Goal: Information Seeking & Learning: Learn about a topic

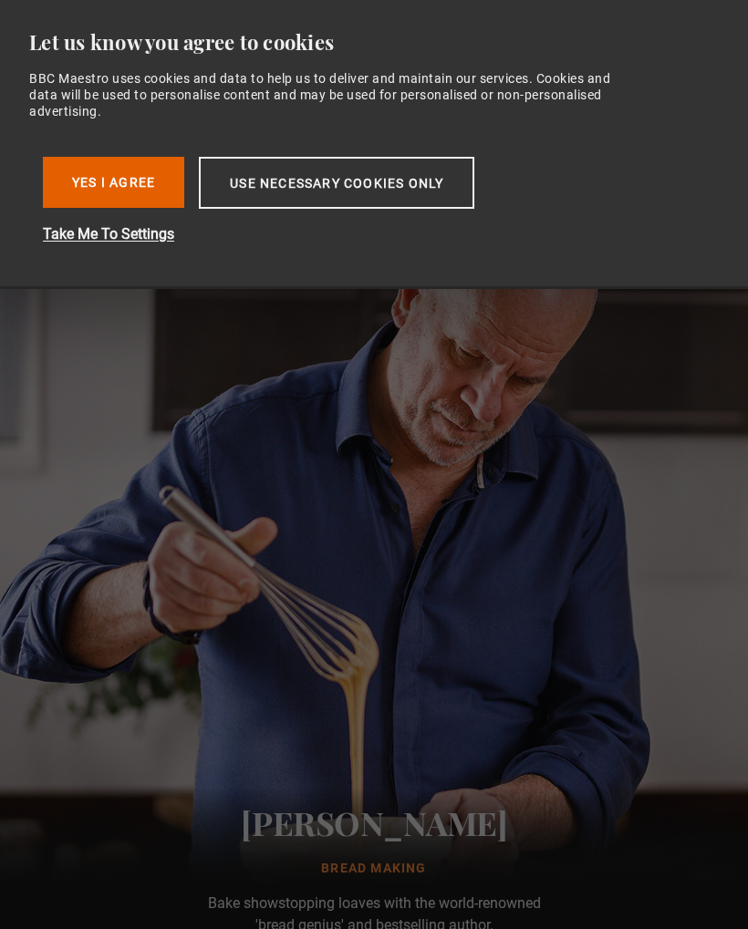
click at [233, 178] on button "Use necessary cookies only" at bounding box center [336, 183] width 275 height 52
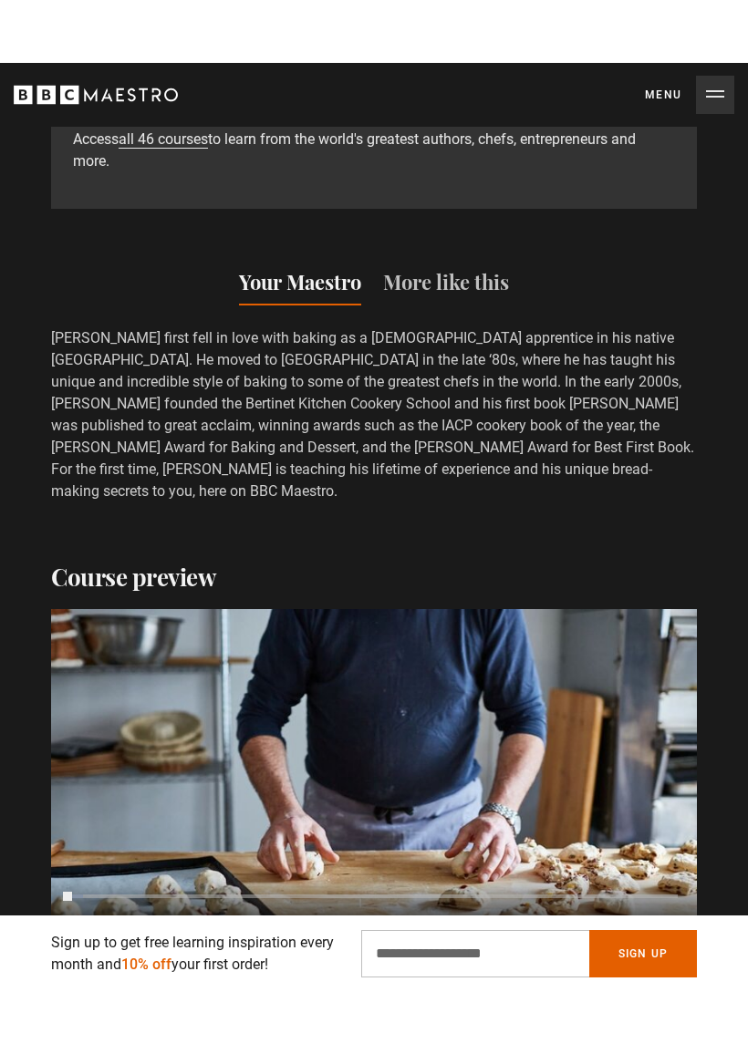
scroll to position [2434, 0]
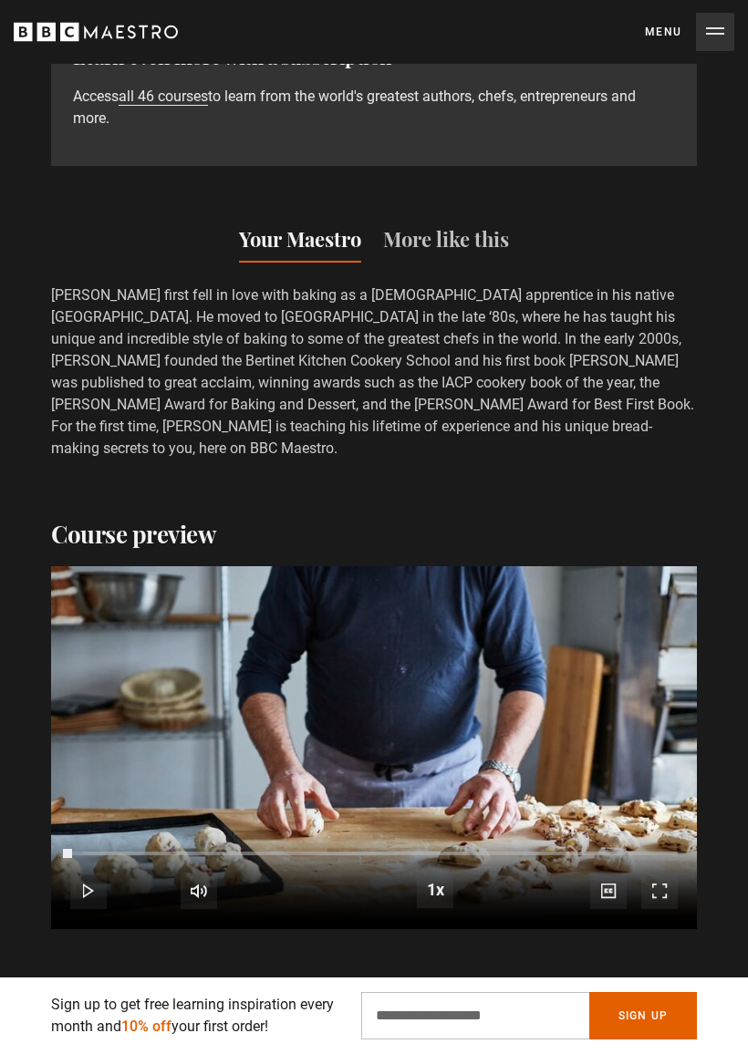
click at [105, 873] on span "Video Player" at bounding box center [88, 891] width 36 height 36
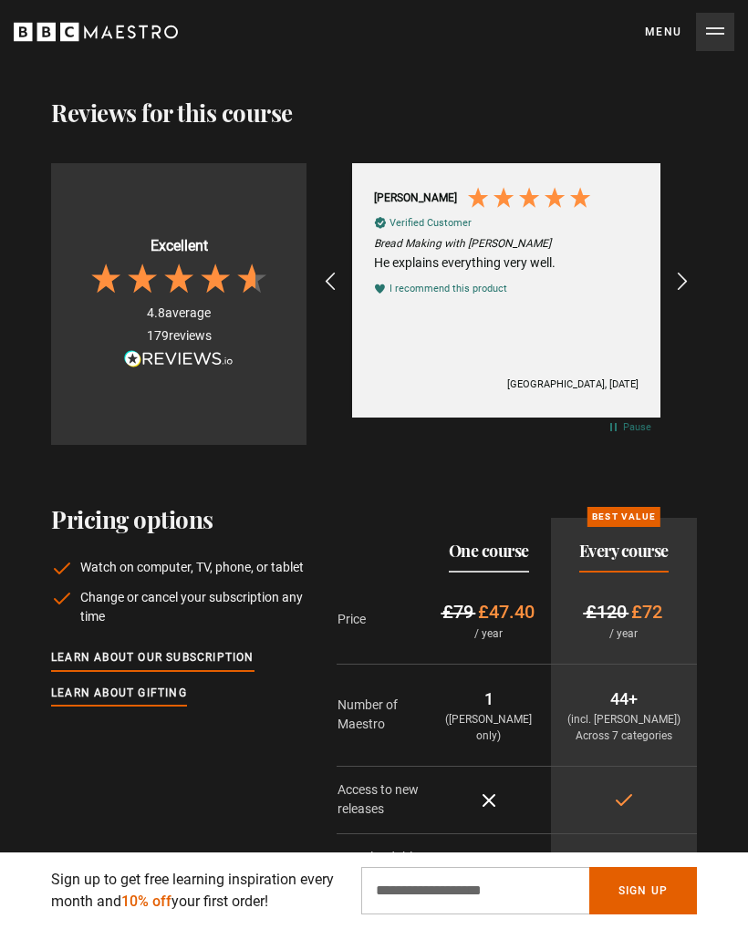
scroll to position [4218, 0]
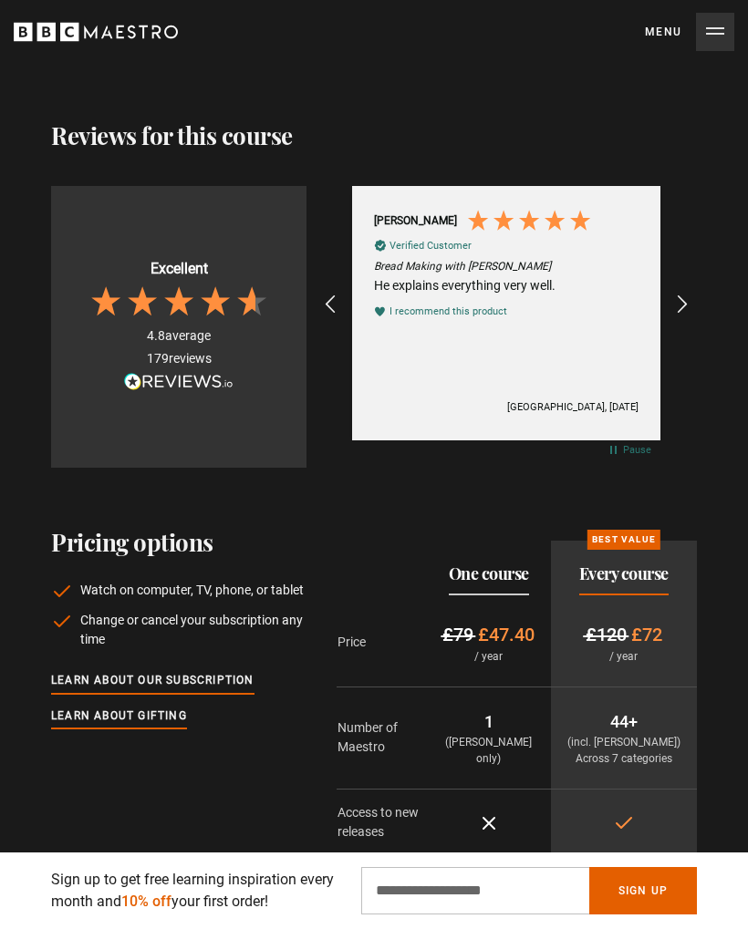
click at [91, 671] on link "Learn about our subscription" at bounding box center [152, 681] width 203 height 20
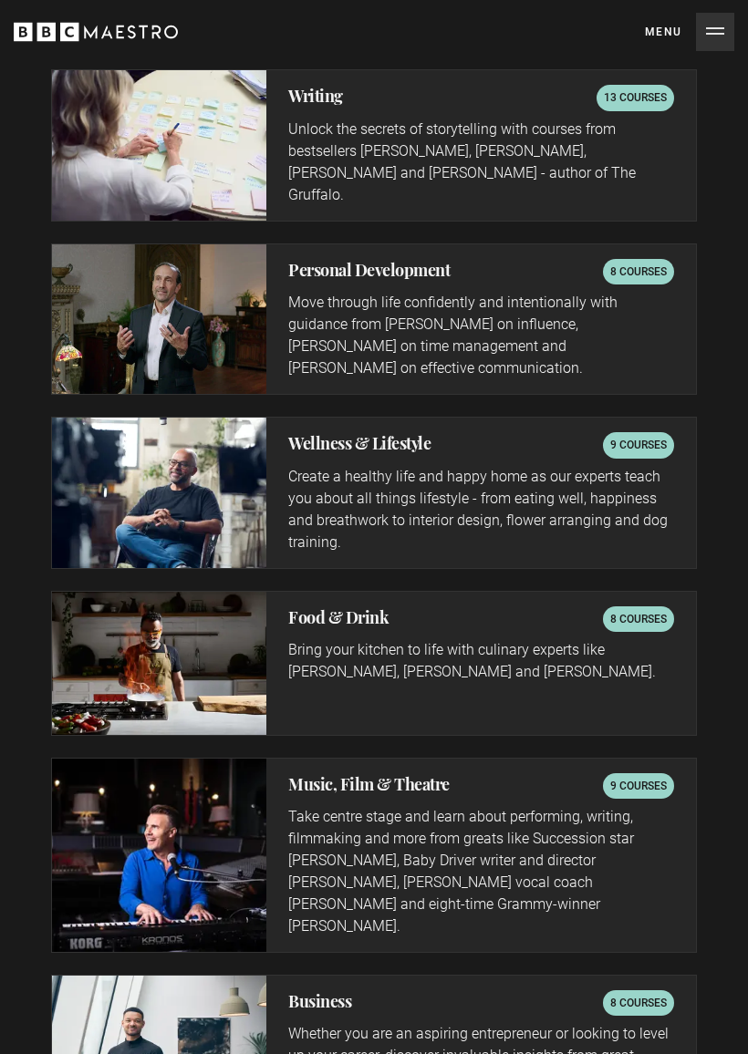
scroll to position [0, 653]
click at [196, 627] on img at bounding box center [159, 664] width 214 height 143
click at [655, 687] on div "Food & Drink 8 courses Bring your kitchen to life with culinary experts like Ri…" at bounding box center [480, 664] width 429 height 143
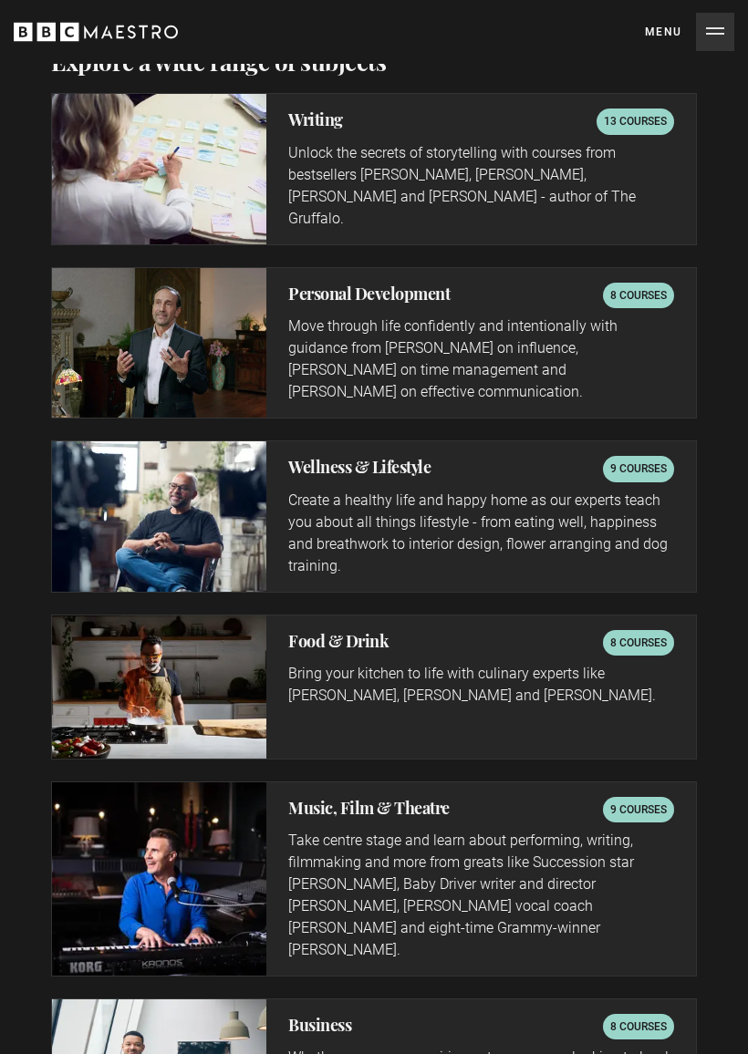
scroll to position [2902, 0]
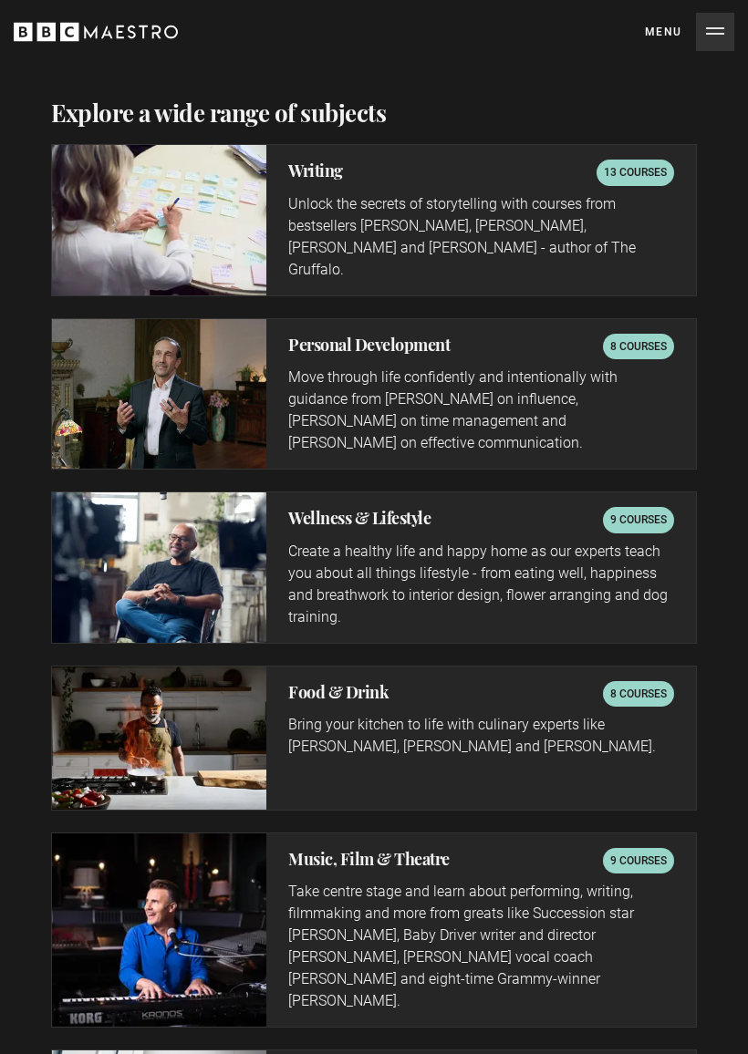
click at [653, 686] on p "8 courses" at bounding box center [638, 695] width 57 height 18
click at [317, 688] on h2 "Food & Drink" at bounding box center [338, 693] width 100 height 22
click at [316, 682] on h2 "Food & Drink" at bounding box center [338, 693] width 100 height 22
click at [614, 750] on div "Food & Drink 8 courses Bring your kitchen to life with culinary experts like Ri…" at bounding box center [480, 738] width 429 height 143
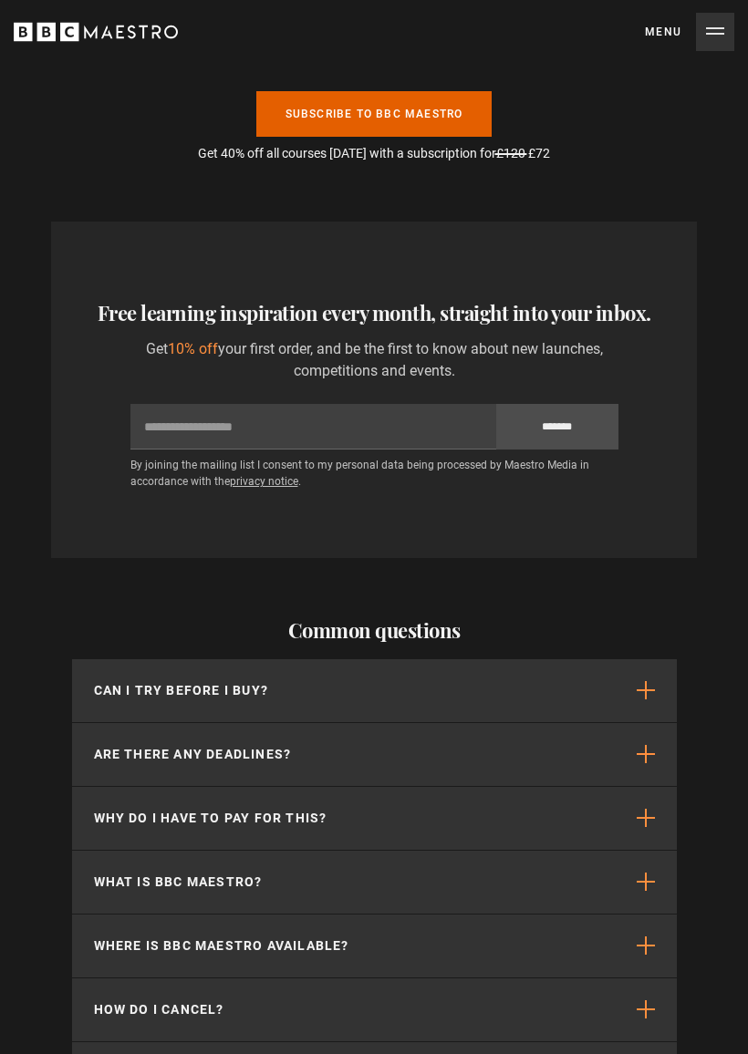
scroll to position [0, 979]
click at [193, 659] on button "Can I try before I buy?" at bounding box center [374, 690] width 605 height 63
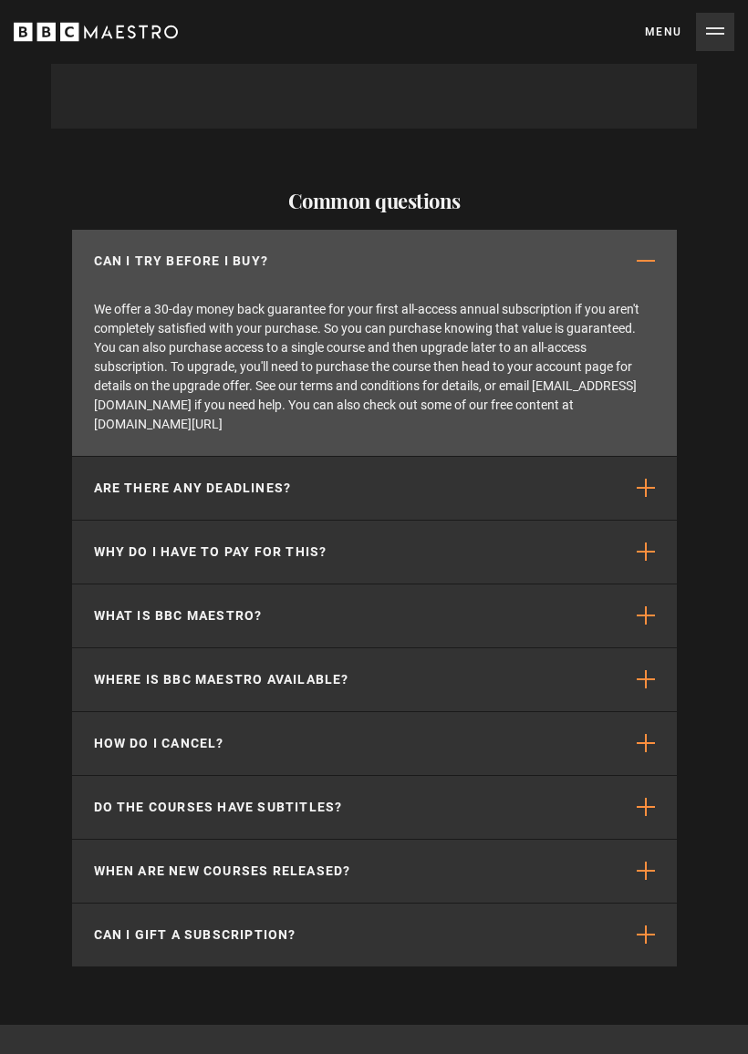
scroll to position [0, 1306]
click at [653, 734] on span "button" at bounding box center [645, 743] width 18 height 18
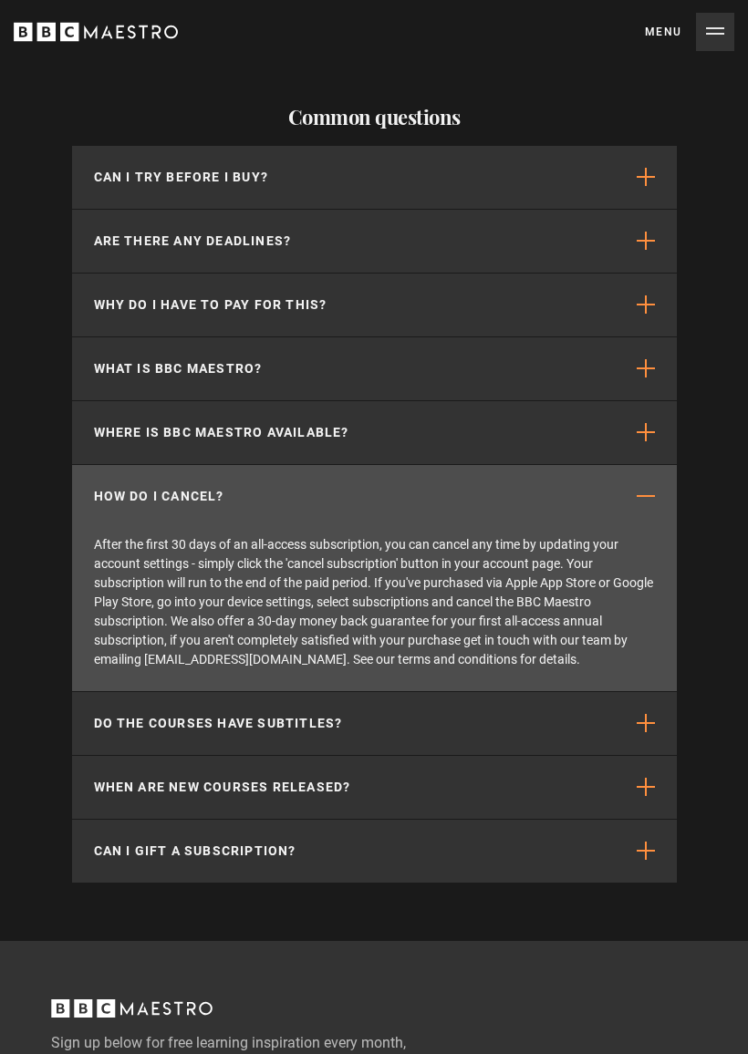
scroll to position [5384, 0]
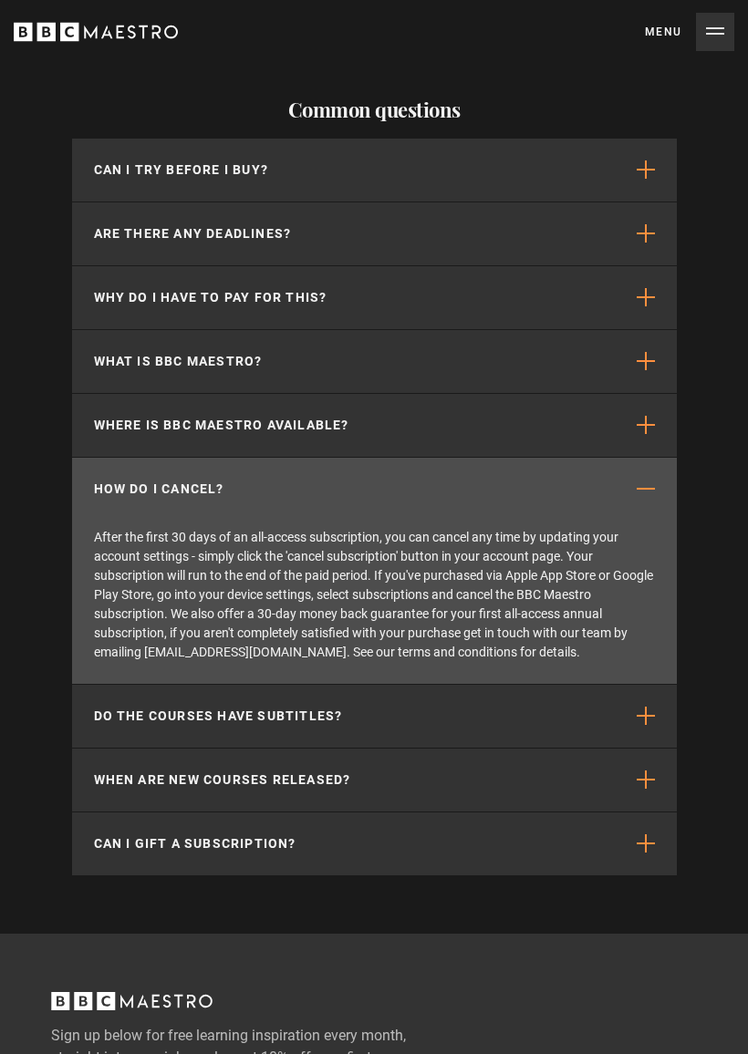
click at [651, 707] on span "button" at bounding box center [645, 716] width 18 height 18
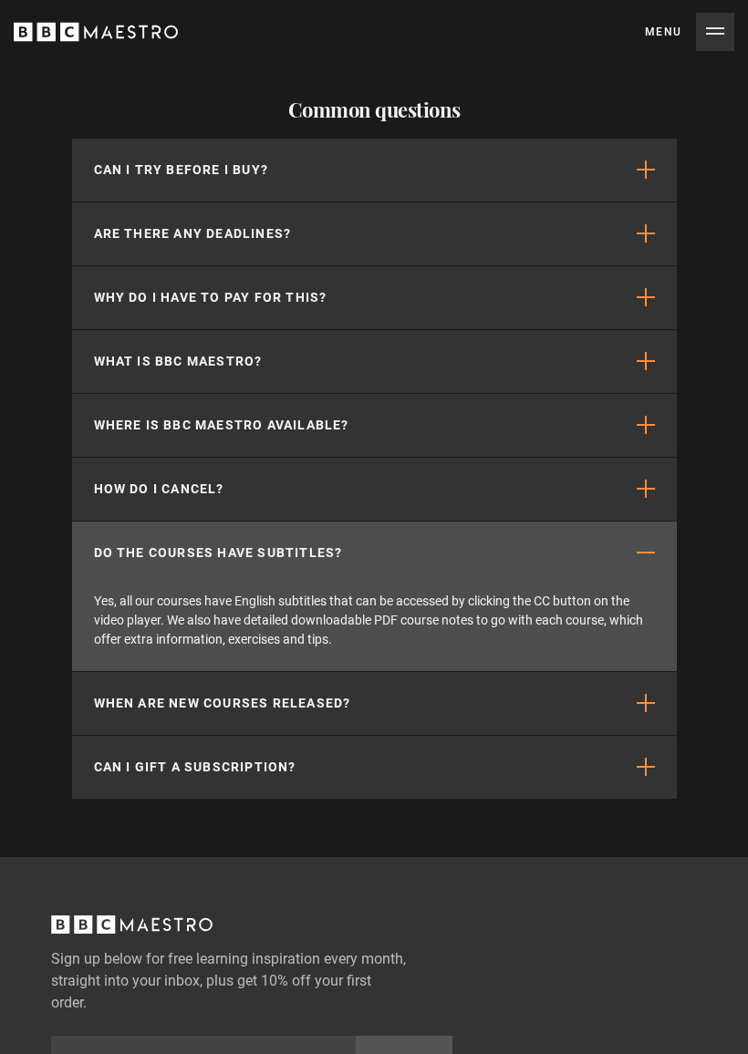
click at [636, 694] on span "button" at bounding box center [645, 703] width 18 height 18
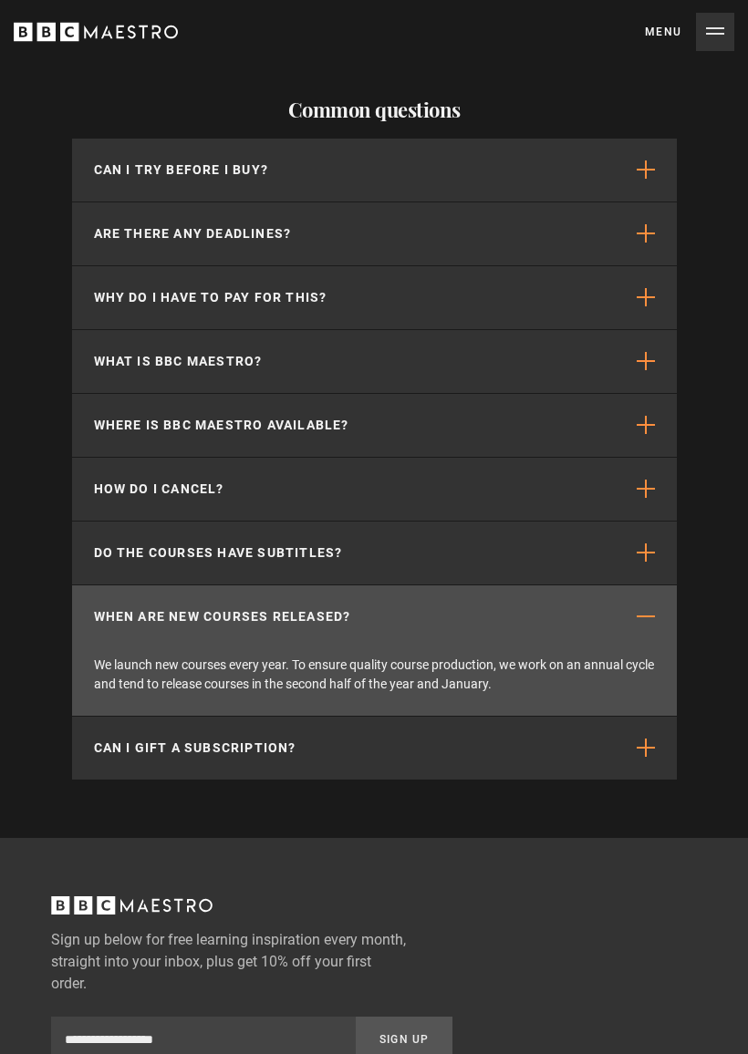
scroll to position [0, 1632]
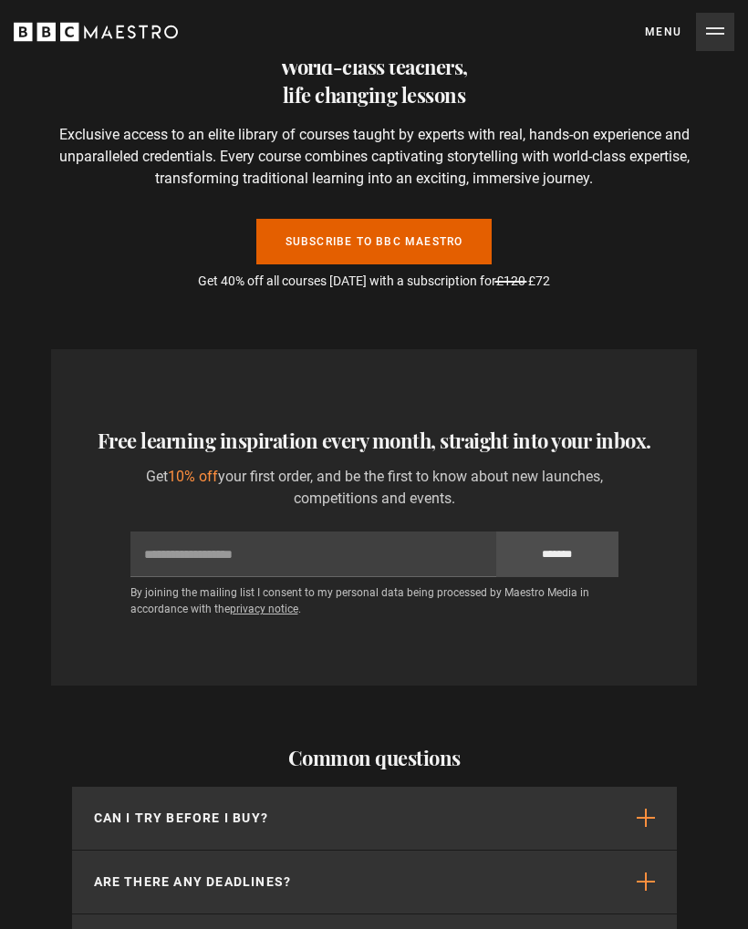
click at [707, 30] on button "Menu Close" at bounding box center [689, 32] width 89 height 38
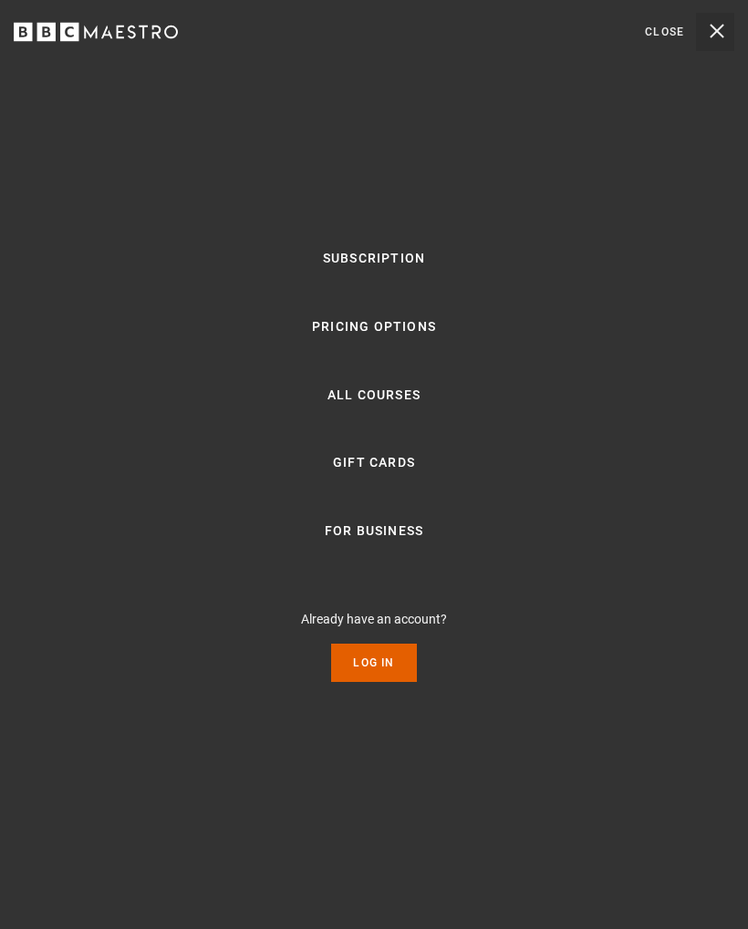
click at [407, 392] on link "All Courses" at bounding box center [373, 396] width 93 height 22
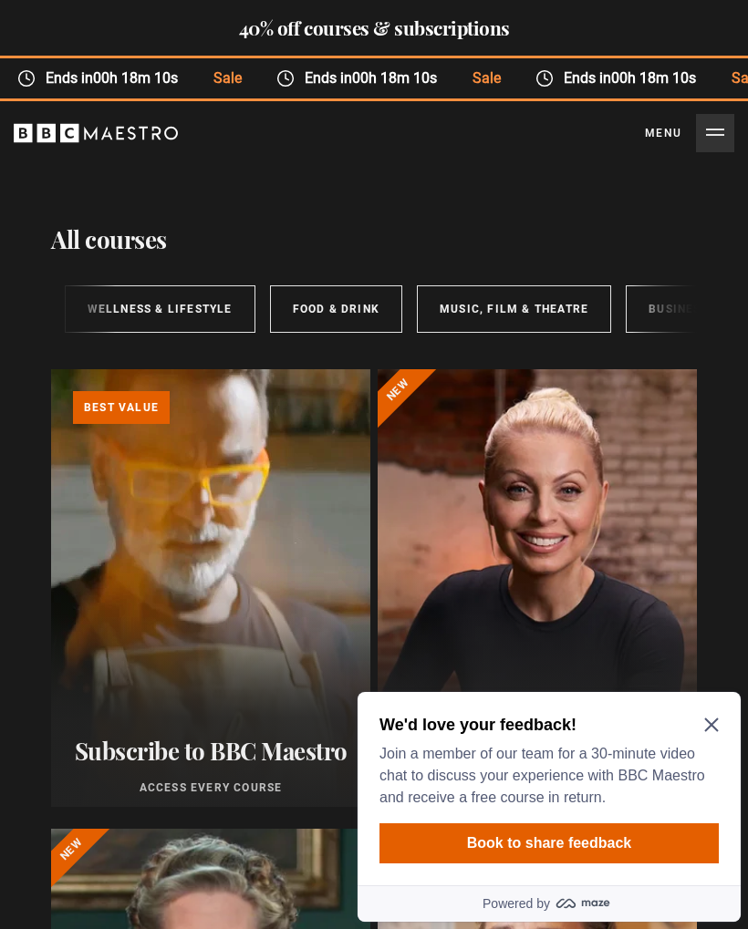
scroll to position [0, 509]
click at [305, 331] on link "Food & Drink" at bounding box center [335, 308] width 132 height 47
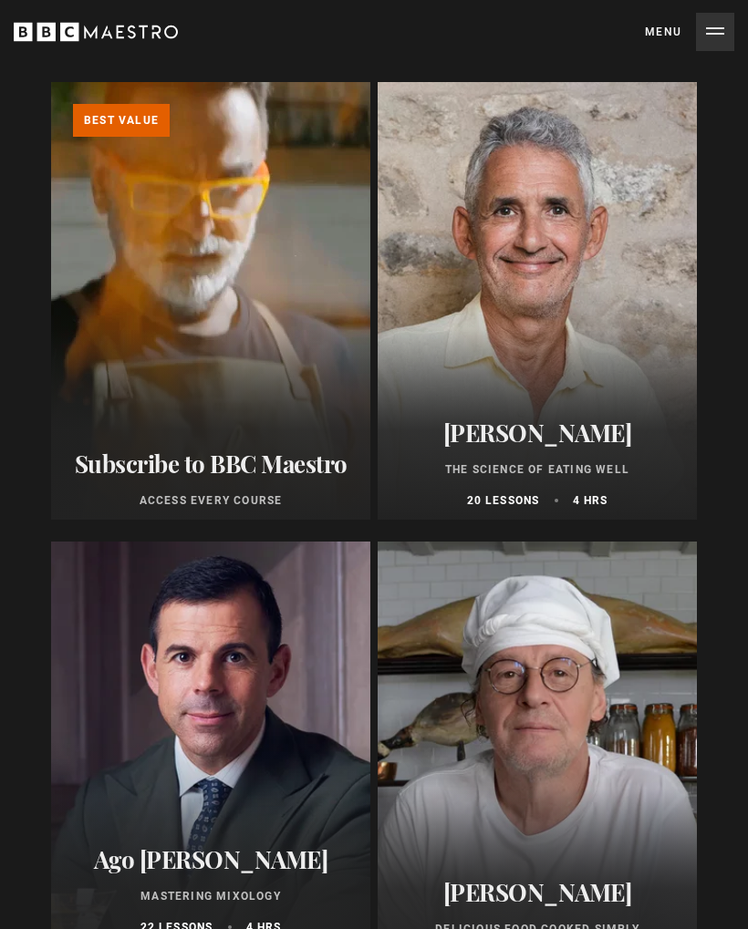
scroll to position [140, 0]
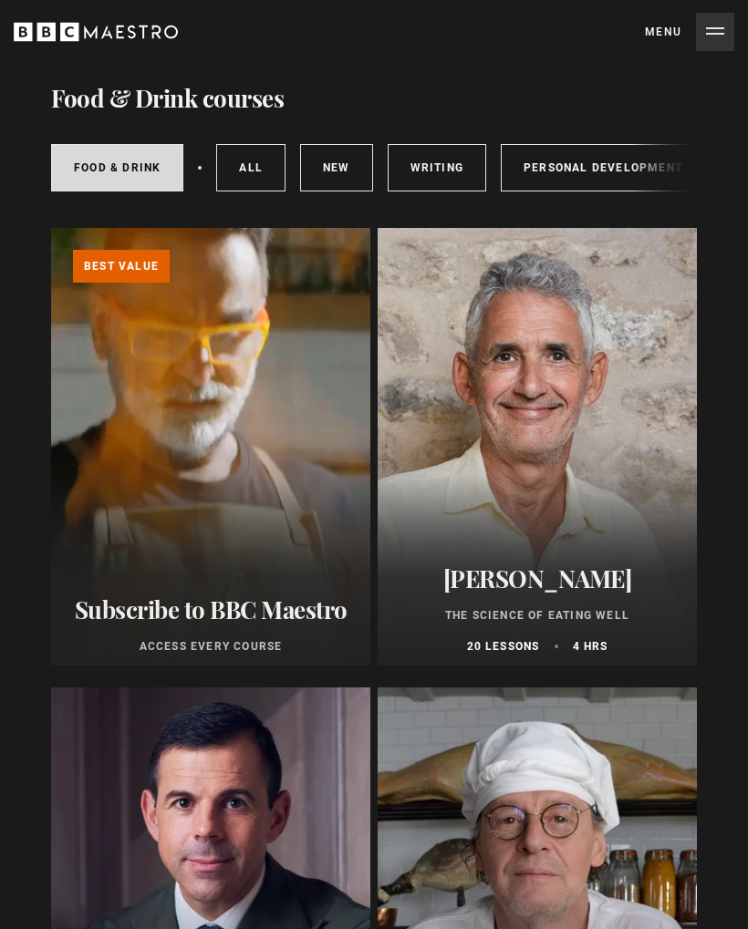
click at [648, 632] on div "Professor Tim Spector The Science of Eating Well 20 lessons 4 hrs" at bounding box center [536, 610] width 319 height 112
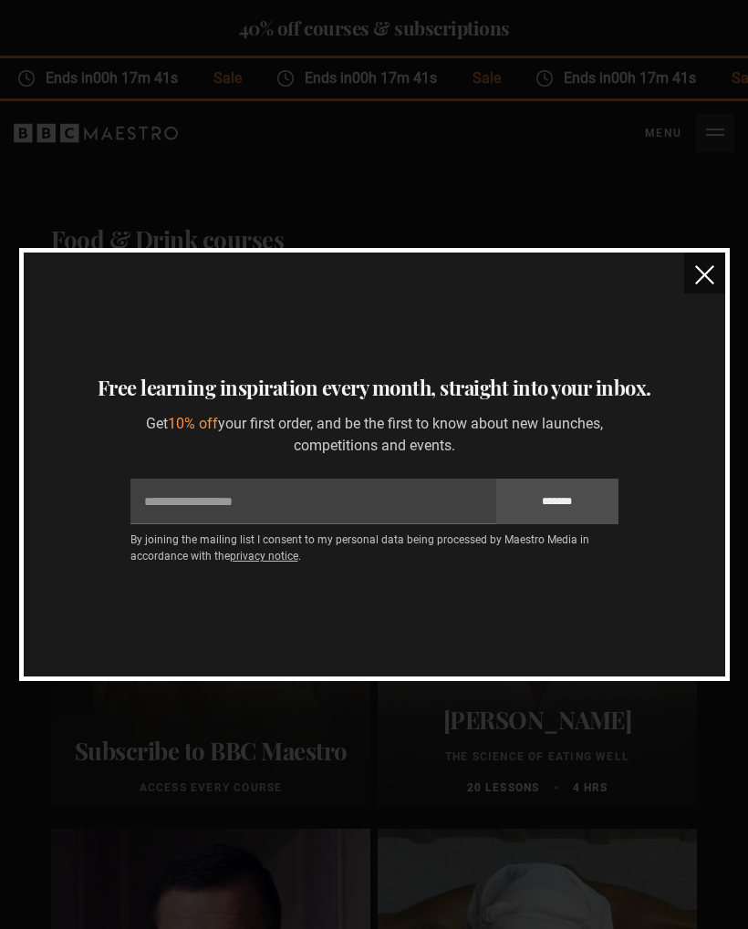
click at [708, 272] on img "close" at bounding box center [704, 274] width 19 height 19
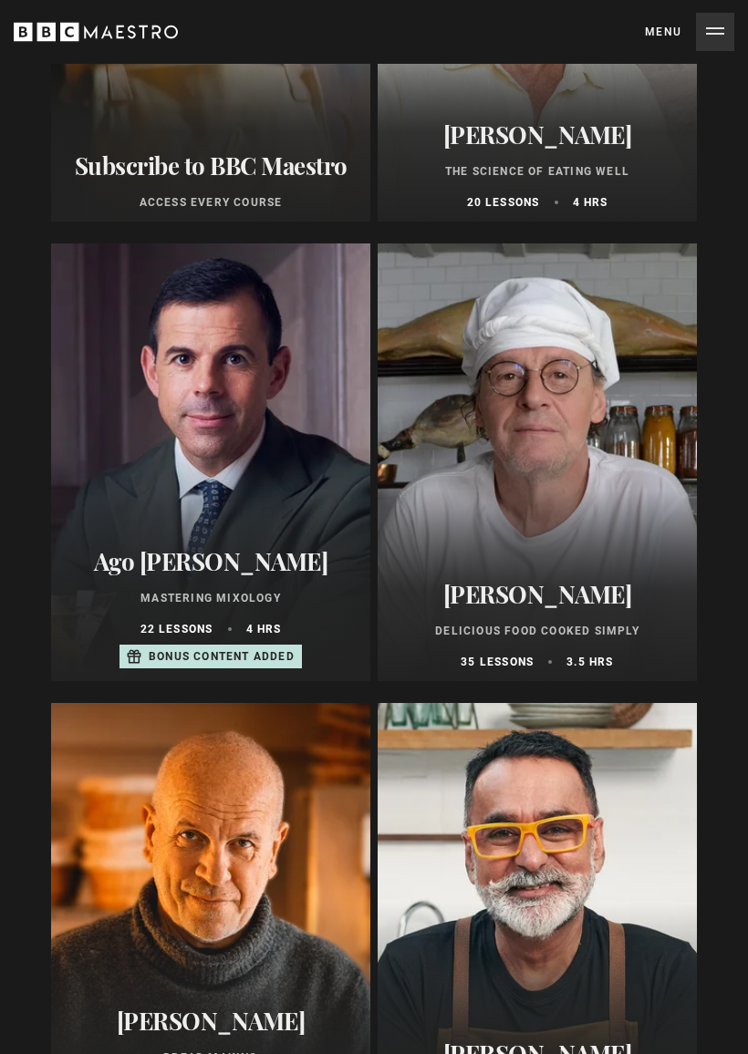
scroll to position [586, 0]
click at [658, 646] on div "Marco Pierre White Delicious Food Cooked Simply 35 lessons 3.5 hrs" at bounding box center [536, 624] width 319 height 112
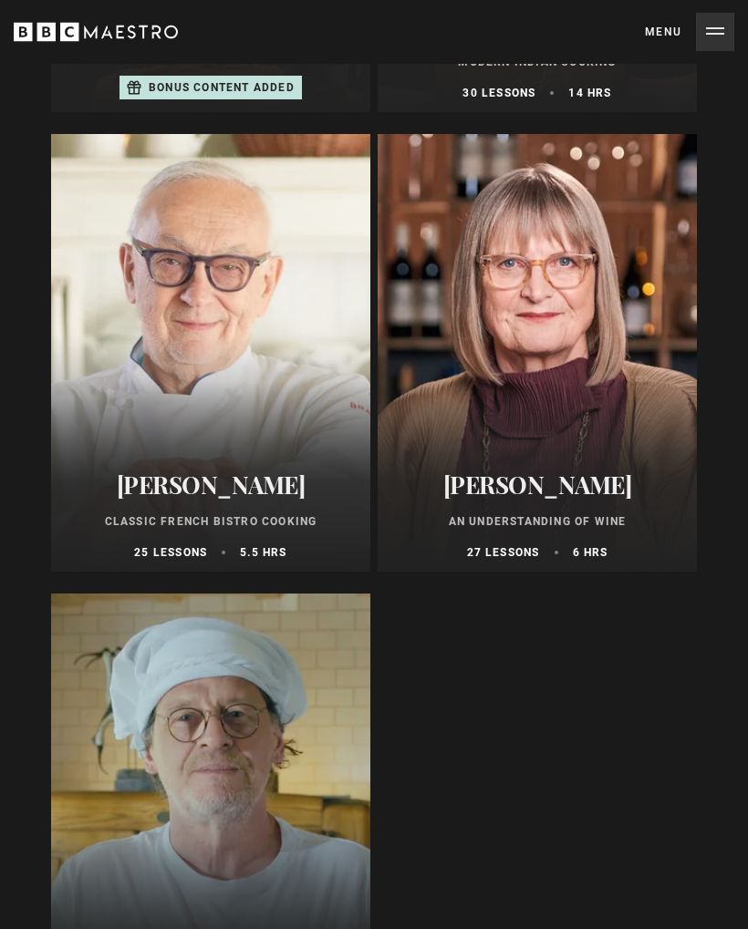
scroll to position [1608, 0]
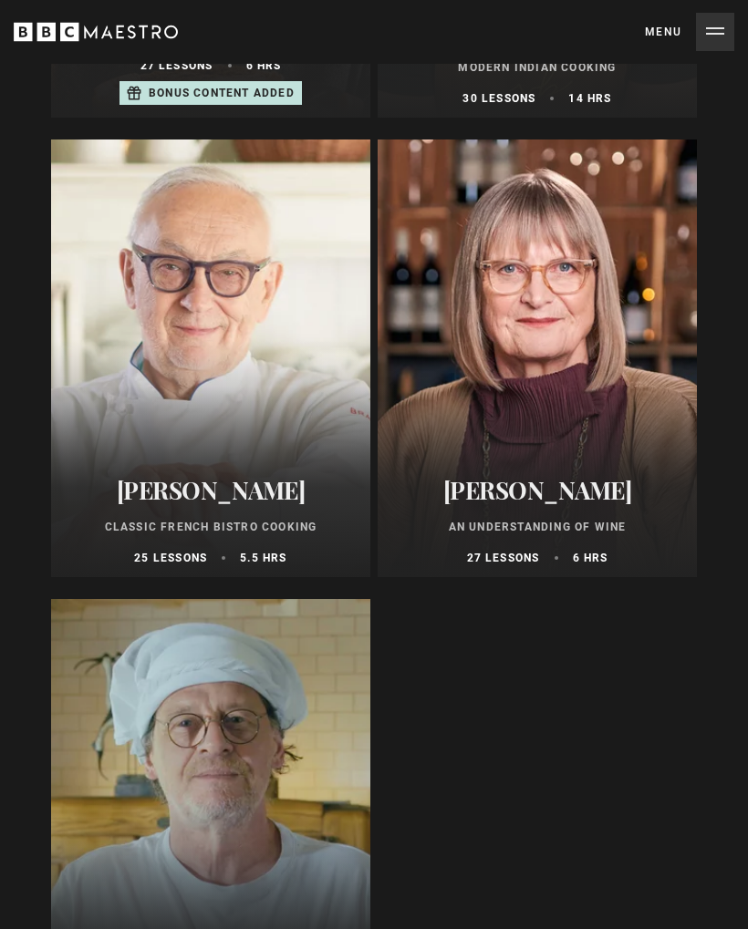
click at [126, 491] on h2 "Pierre Koffmann" at bounding box center [210, 490] width 297 height 28
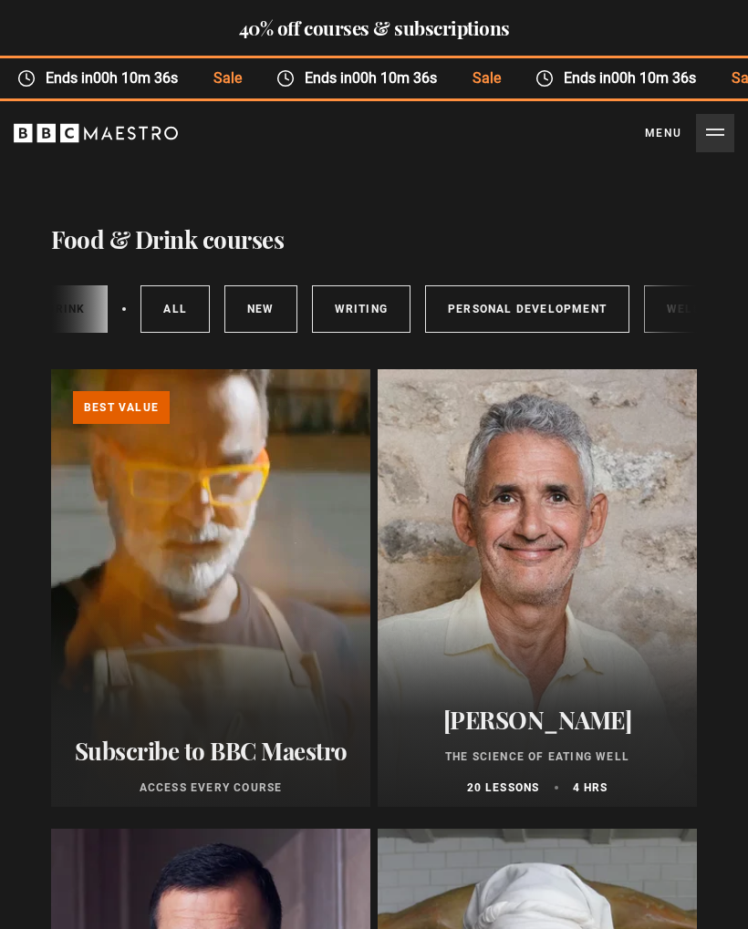
scroll to position [0, 71]
click at [376, 319] on link "Writing" at bounding box center [365, 308] width 98 height 47
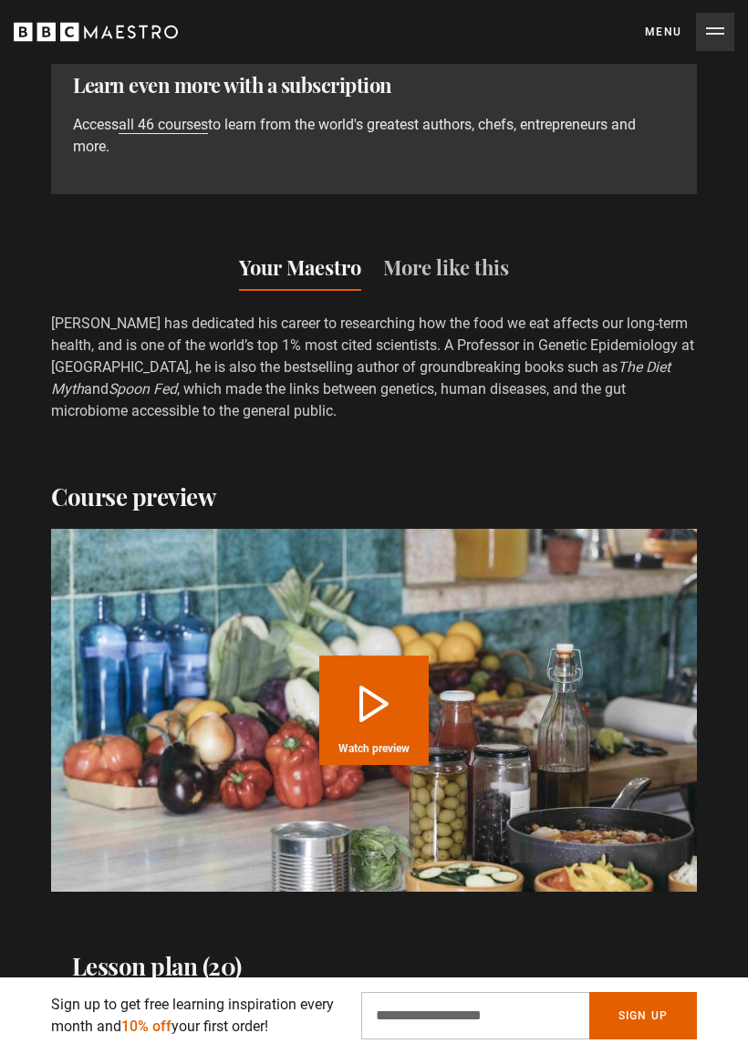
scroll to position [2383, 0]
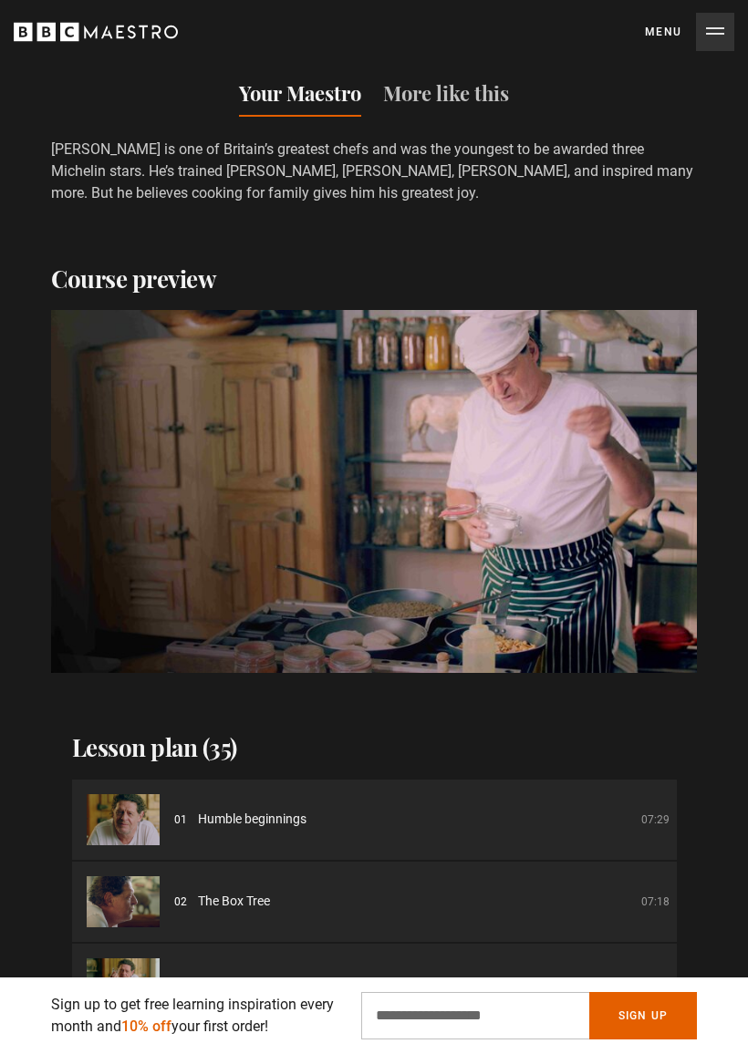
scroll to position [0, 1632]
click at [666, 587] on div "10s Skip Back 10 seconds Pause 10s Skip Forward 10 seconds Loaded : 66.60% Paus…" at bounding box center [374, 623] width 646 height 101
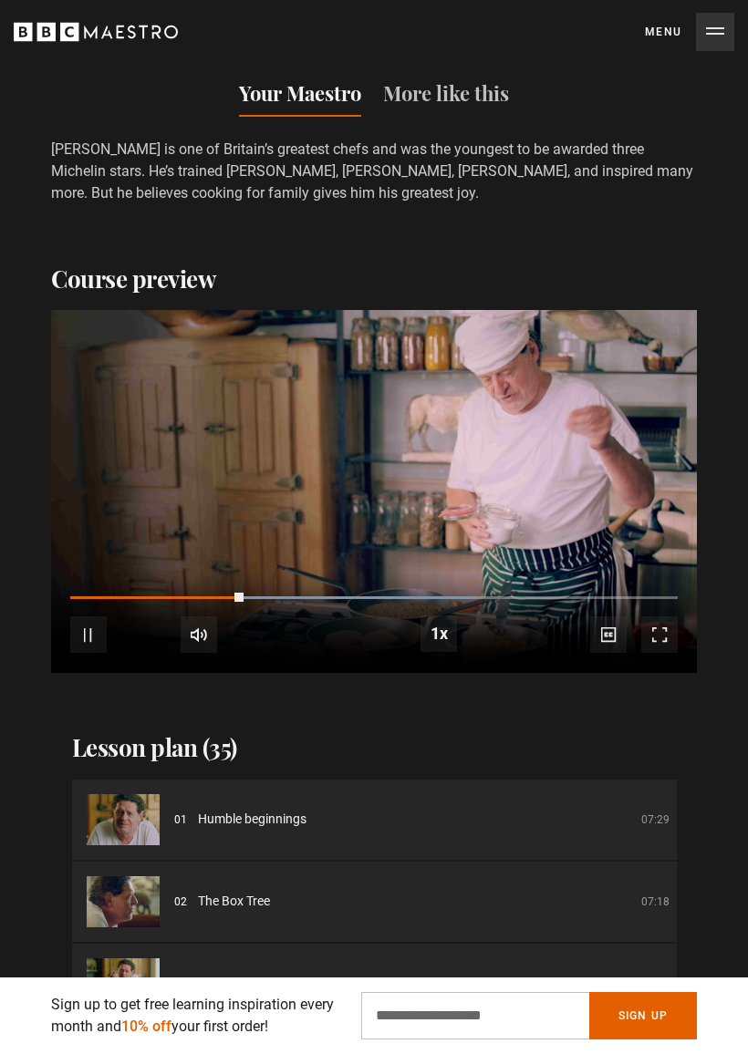
click at [660, 543] on video-js "Video Player is loading. Play Course overview for Delicious Food Cooked Simply …" at bounding box center [374, 491] width 646 height 363
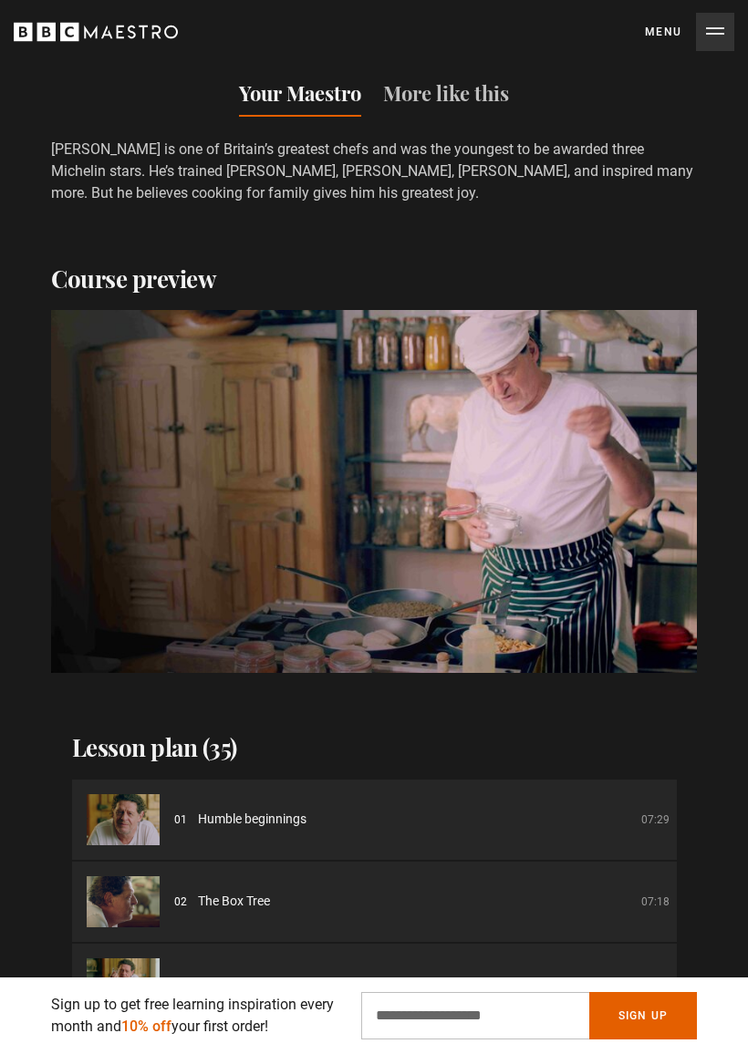
scroll to position [0, 2285]
click at [81, 526] on video-js "Video Player is loading. Play Course overview for Delicious Food Cooked Simply …" at bounding box center [374, 491] width 646 height 363
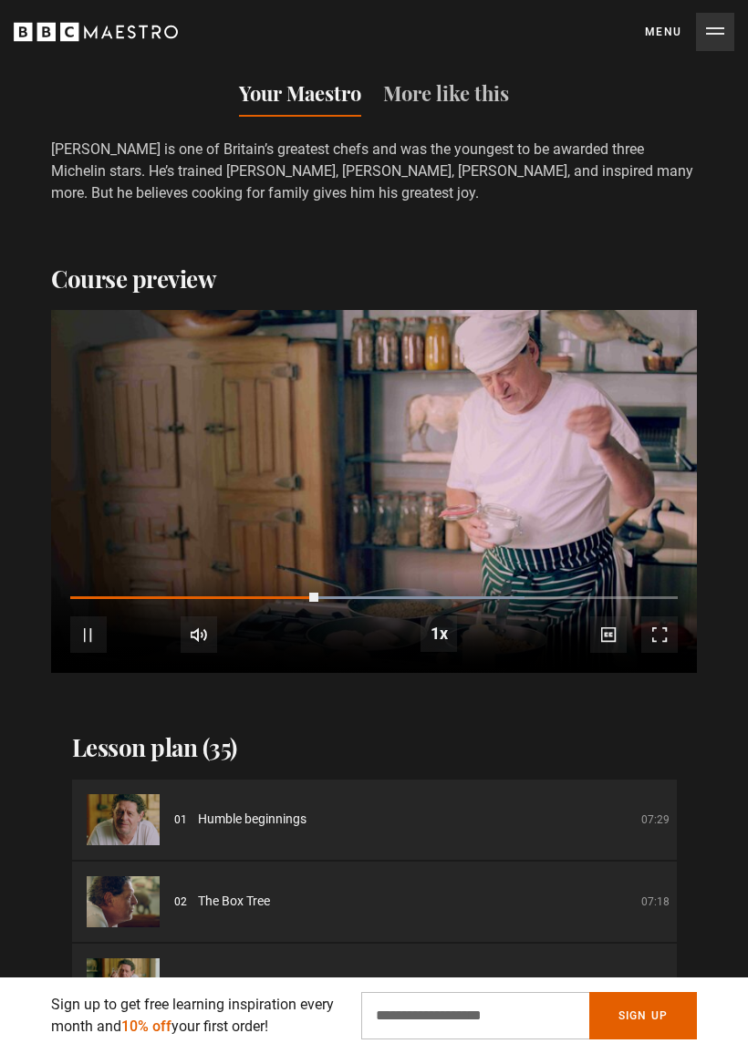
click at [65, 521] on video-js "Video Player is loading. Play Course overview for Delicious Food Cooked Simply …" at bounding box center [374, 491] width 646 height 363
click at [70, 523] on video-js "Video Player is loading. Play Course overview for Delicious Food Cooked Simply …" at bounding box center [374, 491] width 646 height 363
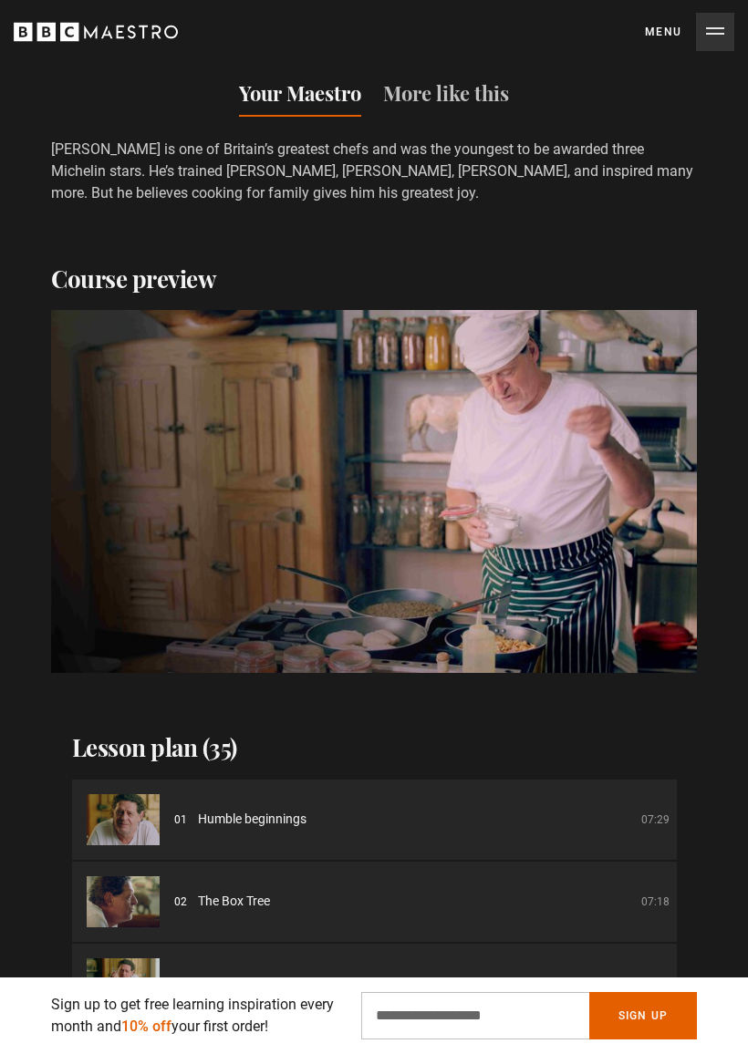
scroll to position [0, 3264]
click at [109, 548] on video-js "Video Player is loading. Play Course overview for Delicious Food Cooked Simply …" at bounding box center [374, 491] width 646 height 363
click at [87, 534] on video-js "Video Player is loading. Play Course overview for Delicious Food Cooked Simply …" at bounding box center [374, 491] width 646 height 363
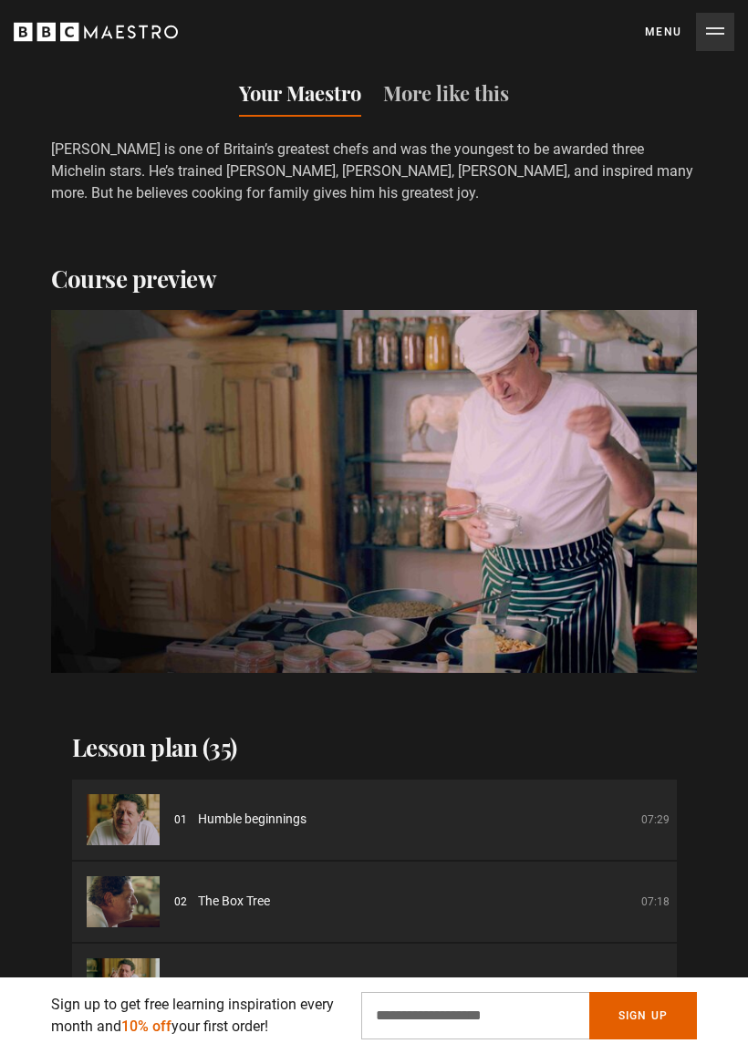
click at [90, 535] on video-js "Video Player is loading. Play Course overview for Delicious Food Cooked Simply …" at bounding box center [374, 491] width 646 height 363
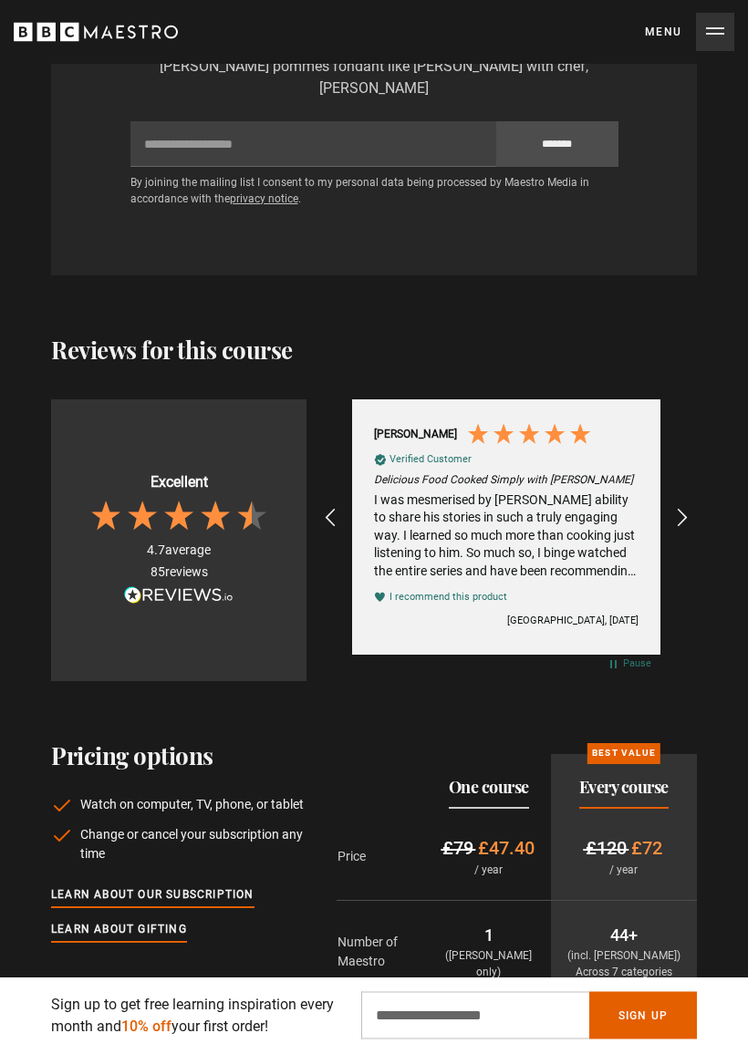
scroll to position [4045, 0]
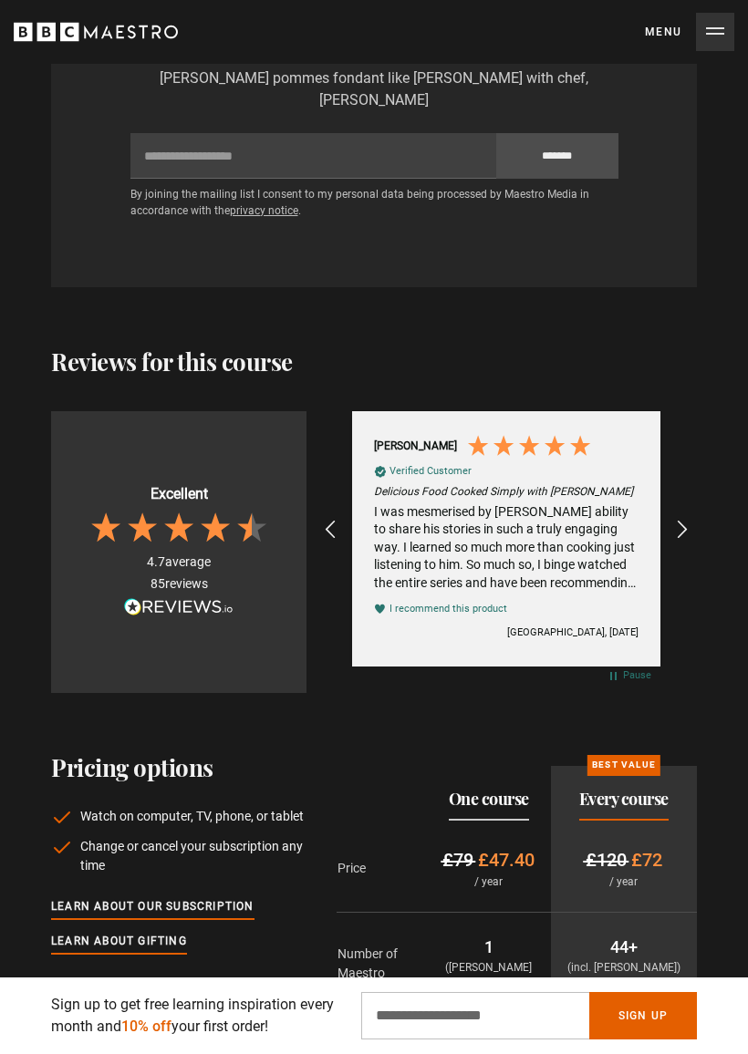
click at [688, 519] on icon "REVIEWS.io Carousel Scroll Right" at bounding box center [682, 530] width 22 height 22
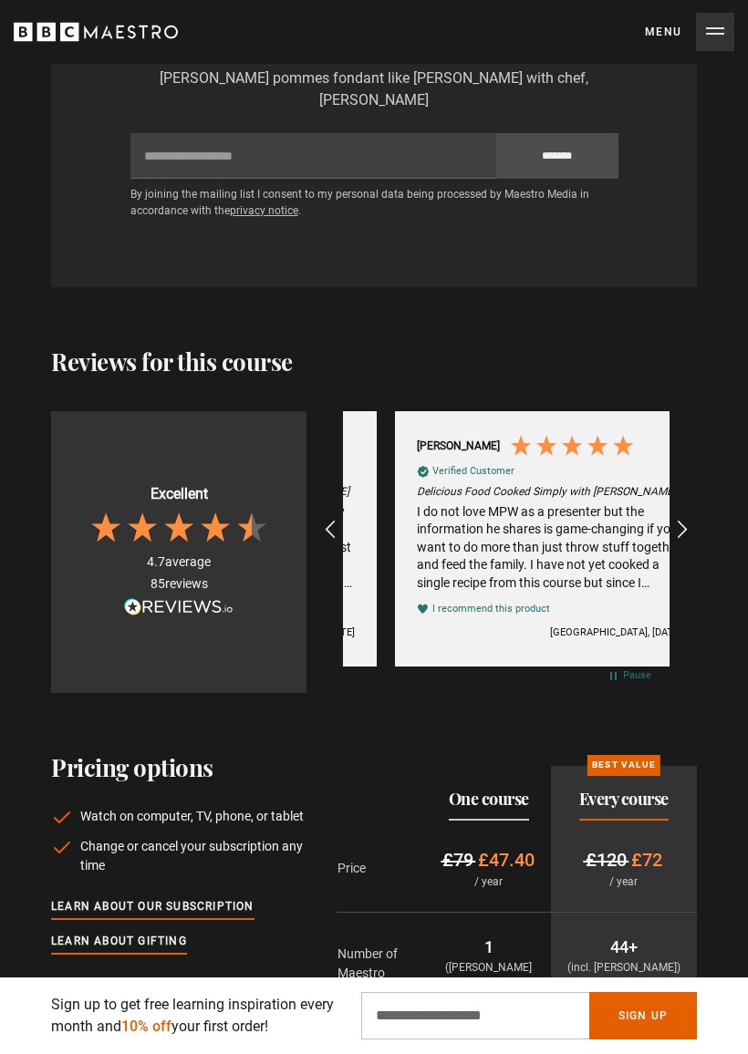
scroll to position [0, 5223]
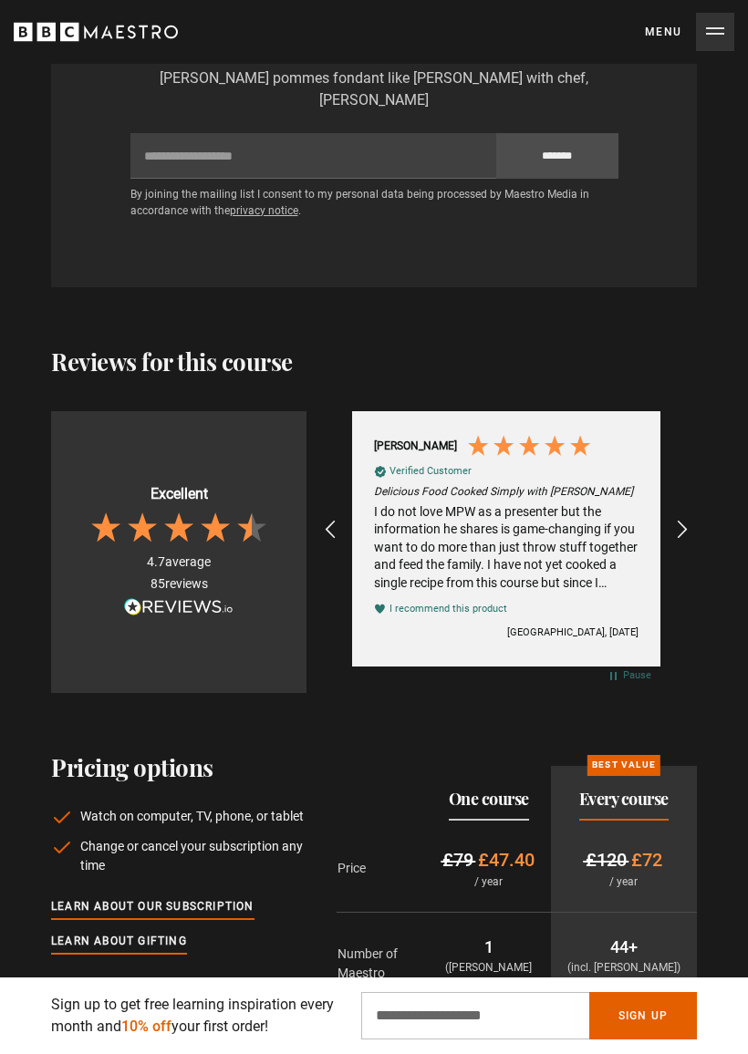
click at [691, 520] on icon "REVIEWS.io Carousel Scroll Right" at bounding box center [682, 530] width 22 height 22
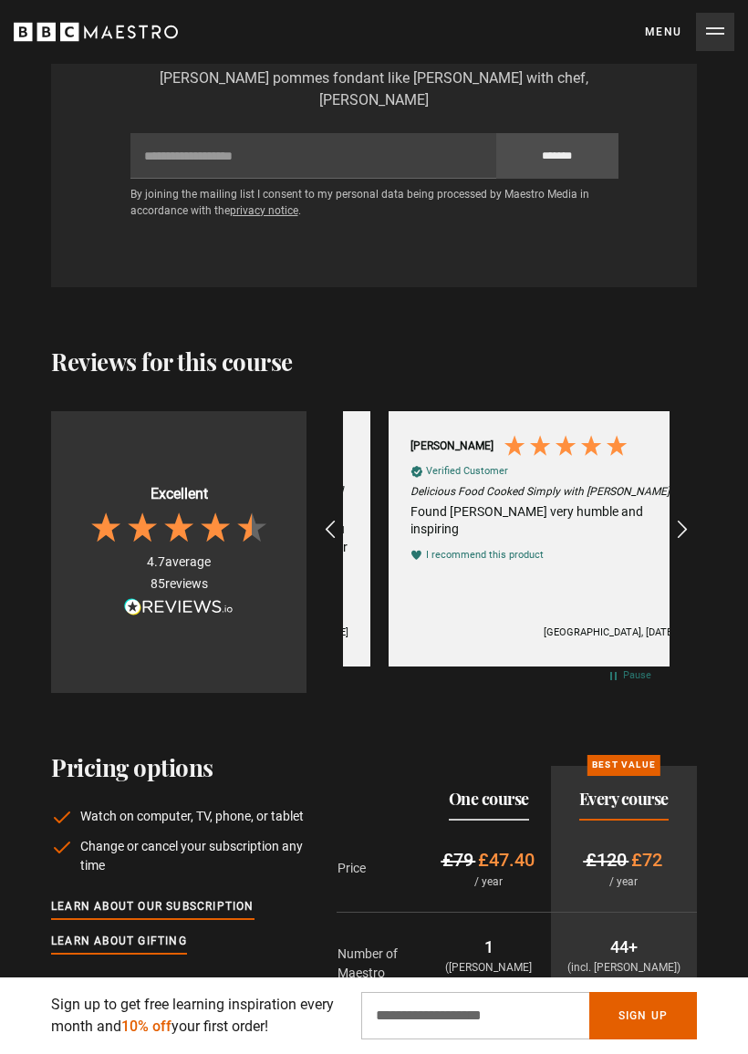
scroll to position [0, 5549]
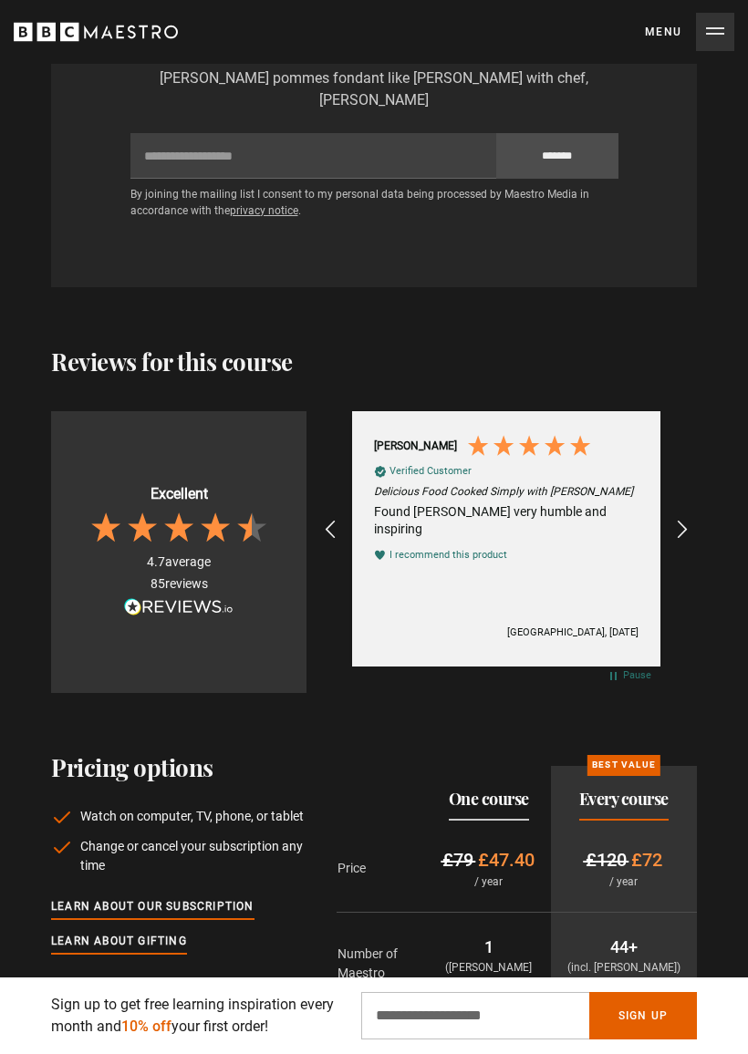
click at [688, 521] on icon "REVIEWS.io Carousel Scroll Right" at bounding box center [682, 530] width 22 height 22
click at [683, 522] on icon "REVIEWS.io Carousel Scroll Right" at bounding box center [682, 530] width 22 height 22
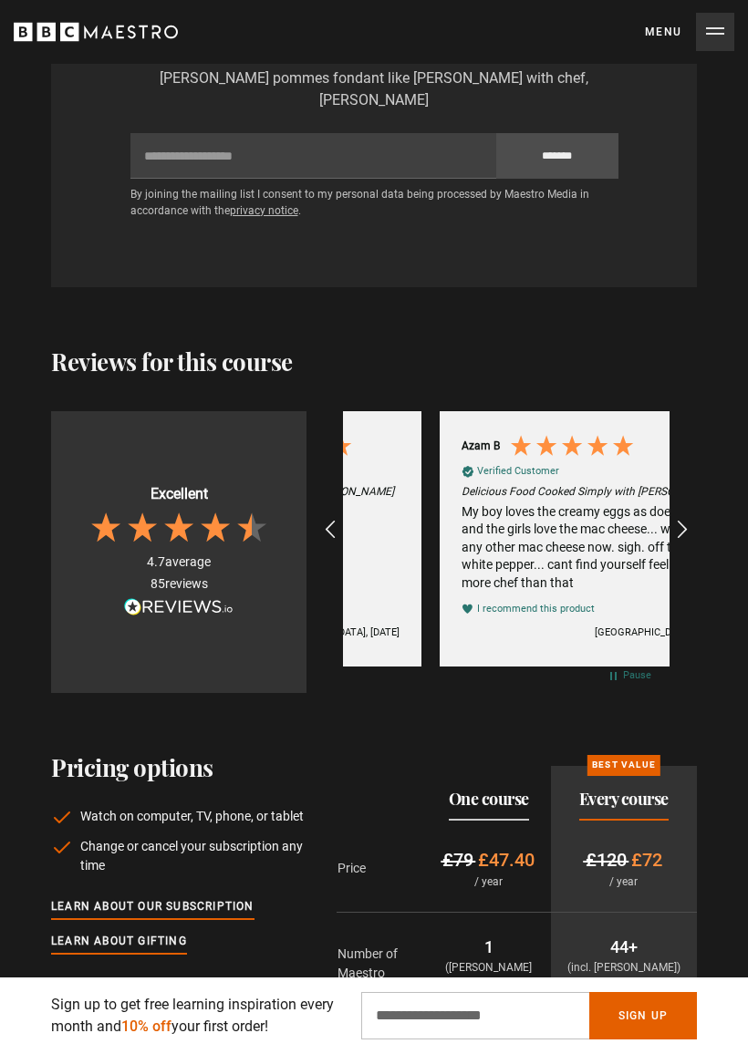
scroll to position [0, 6202]
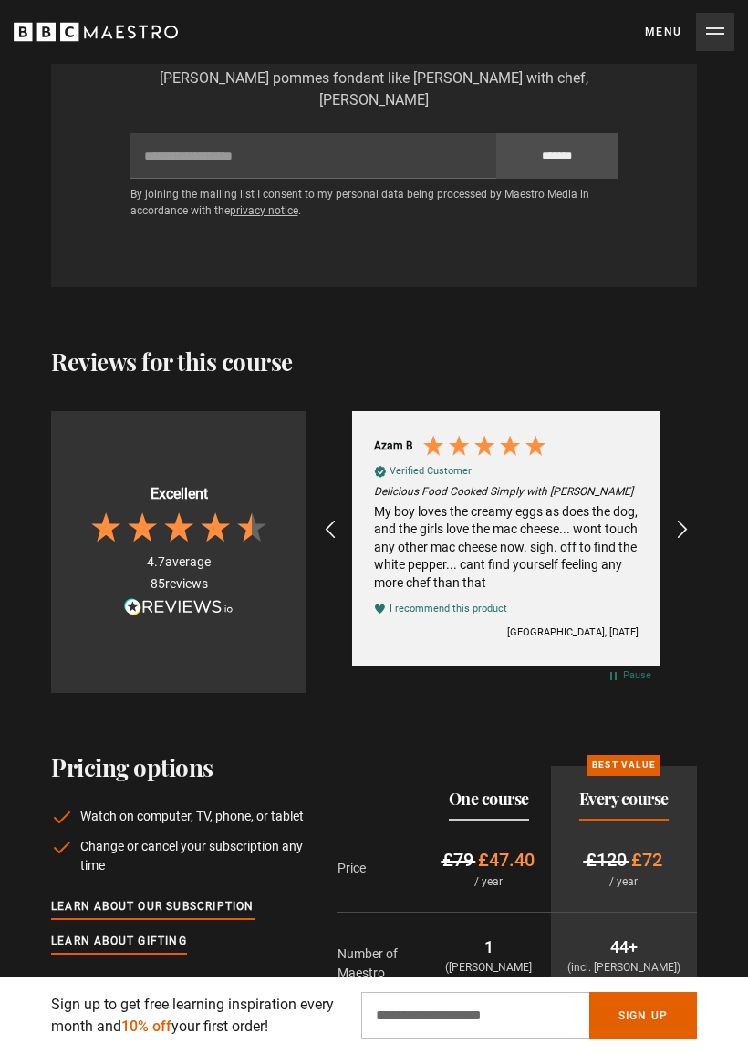
click at [680, 525] on icon "REVIEWS.io Carousel Scroll Right" at bounding box center [682, 530] width 22 height 22
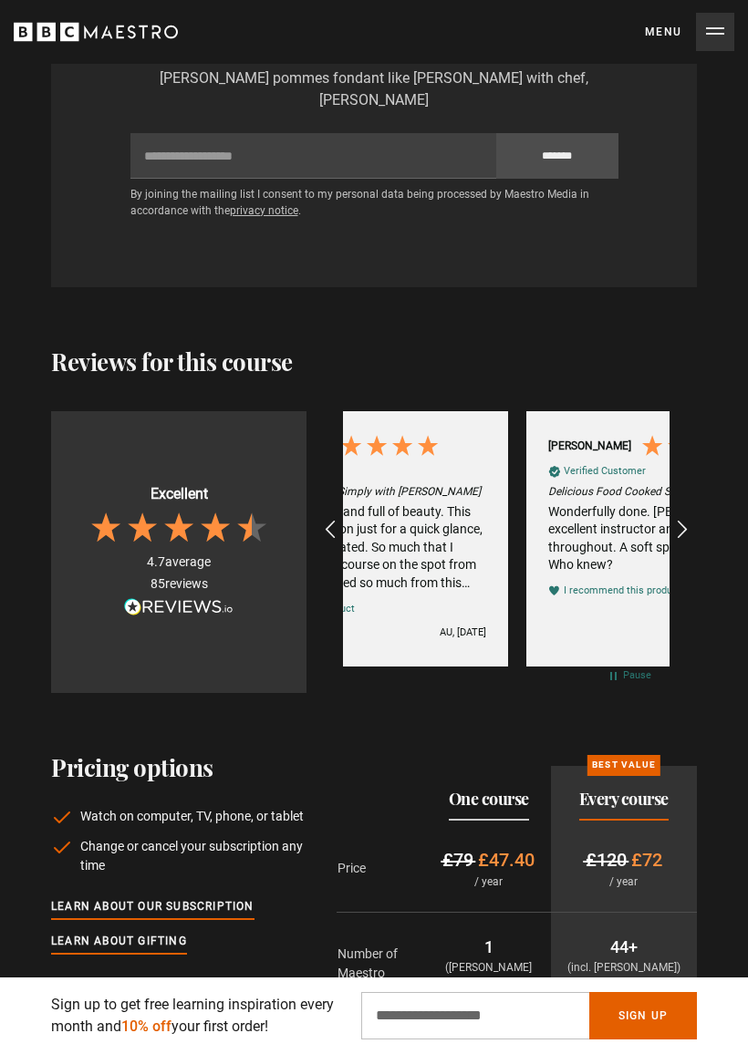
scroll to position [0, 326]
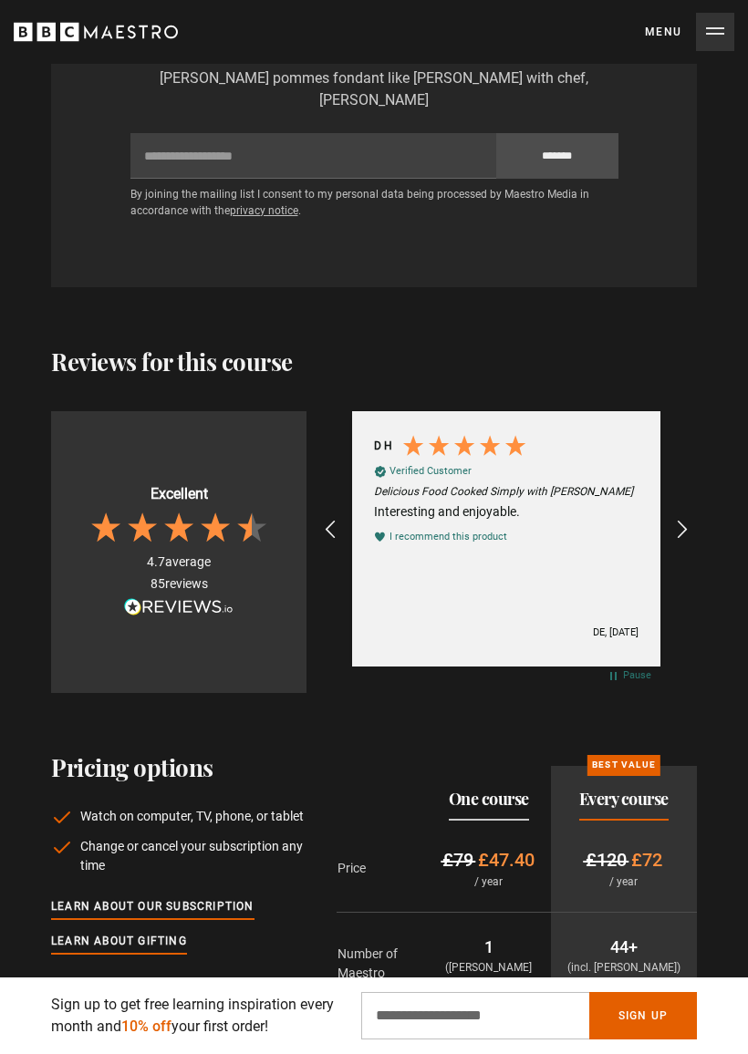
click at [684, 524] on icon "REVIEWS.io Carousel Scroll Right" at bounding box center [682, 530] width 22 height 22
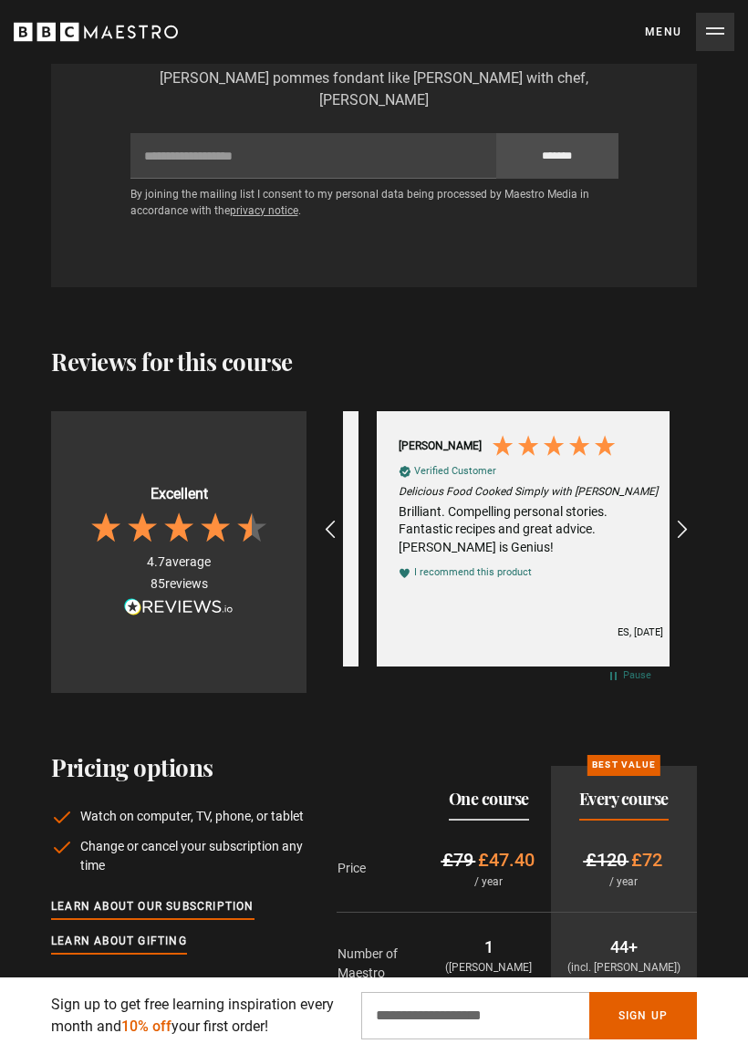
scroll to position [0, 653]
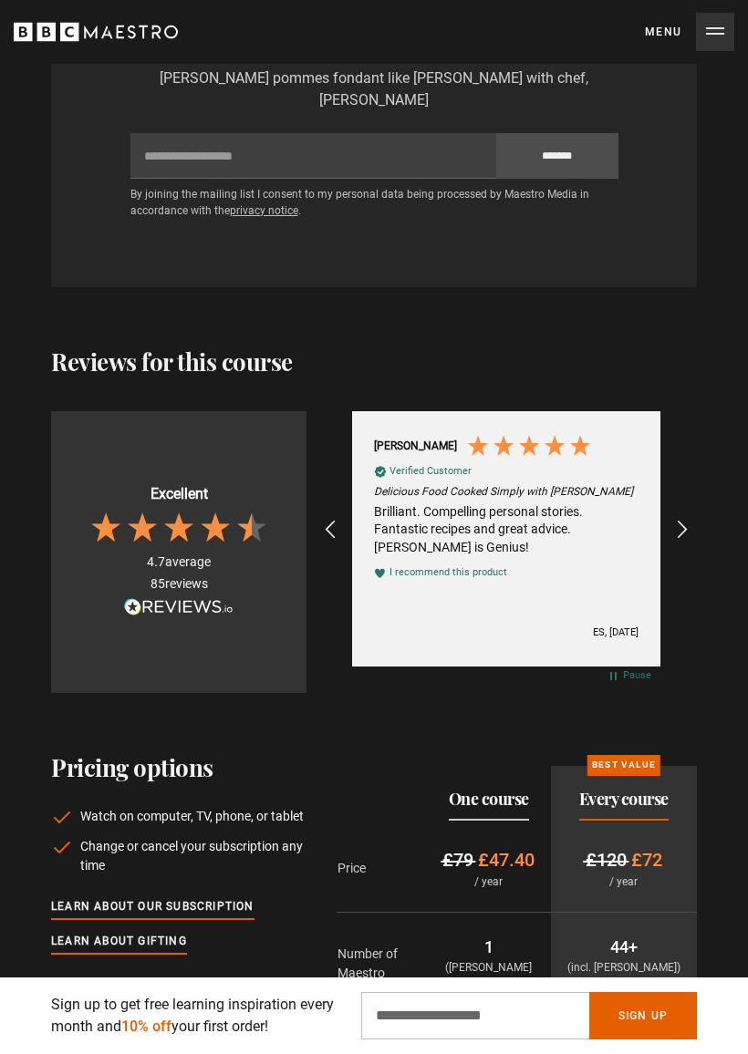
click at [693, 519] on icon "REVIEWS.io Carousel Scroll Right" at bounding box center [682, 530] width 22 height 22
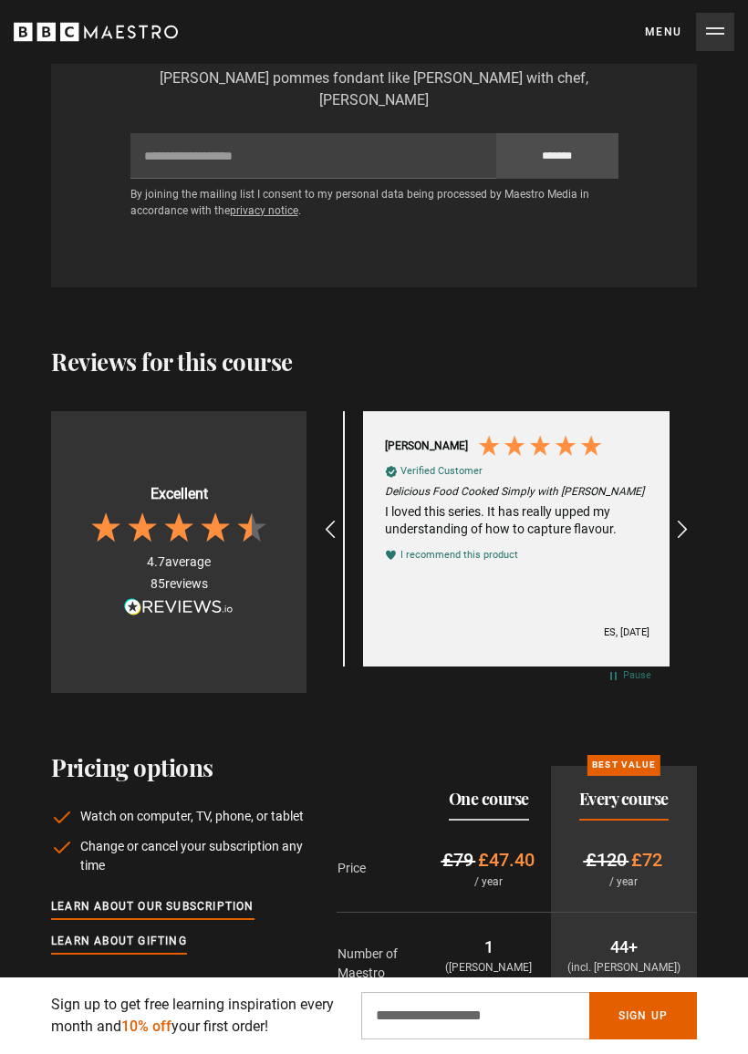
scroll to position [0, 979]
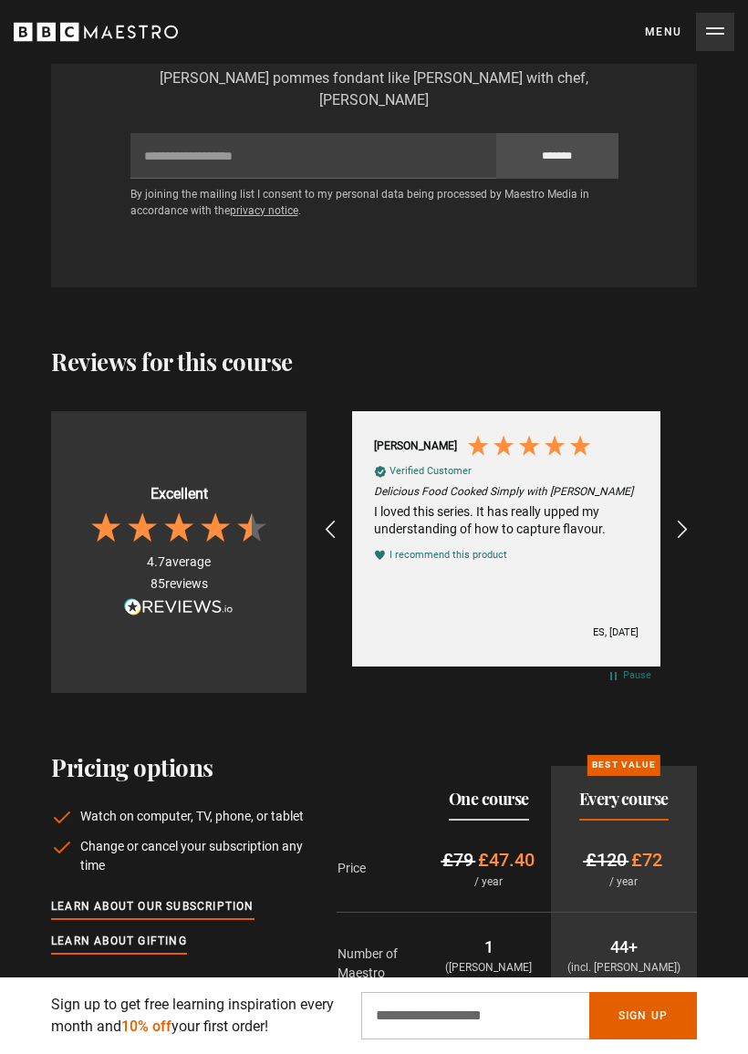
click at [691, 519] on icon "REVIEWS.io Carousel Scroll Right" at bounding box center [682, 530] width 22 height 22
click at [693, 519] on icon "REVIEWS.io Carousel Scroll Right" at bounding box center [682, 530] width 22 height 22
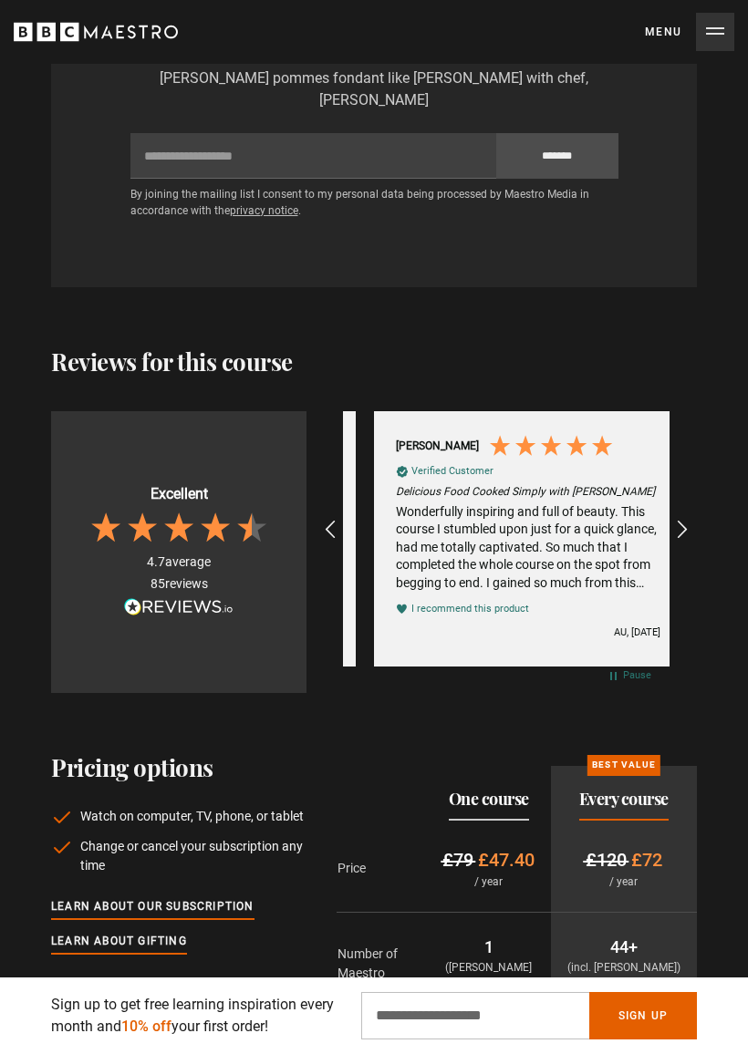
scroll to position [0, 1632]
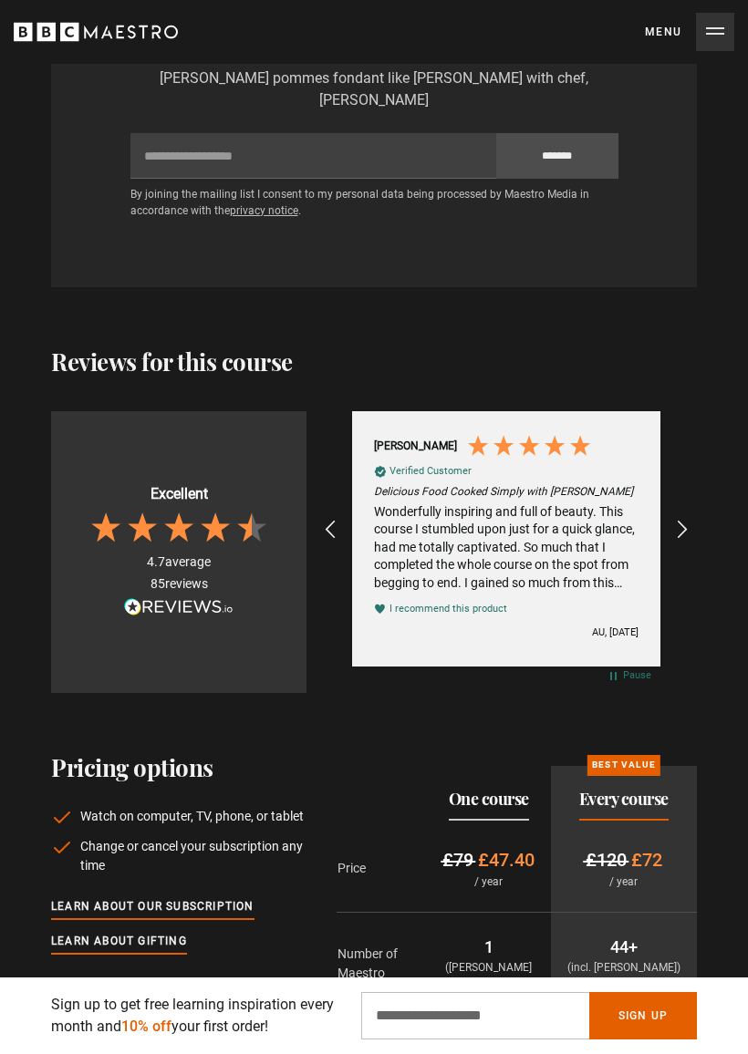
click at [691, 523] on icon "REVIEWS.io Carousel Scroll Right" at bounding box center [682, 530] width 22 height 22
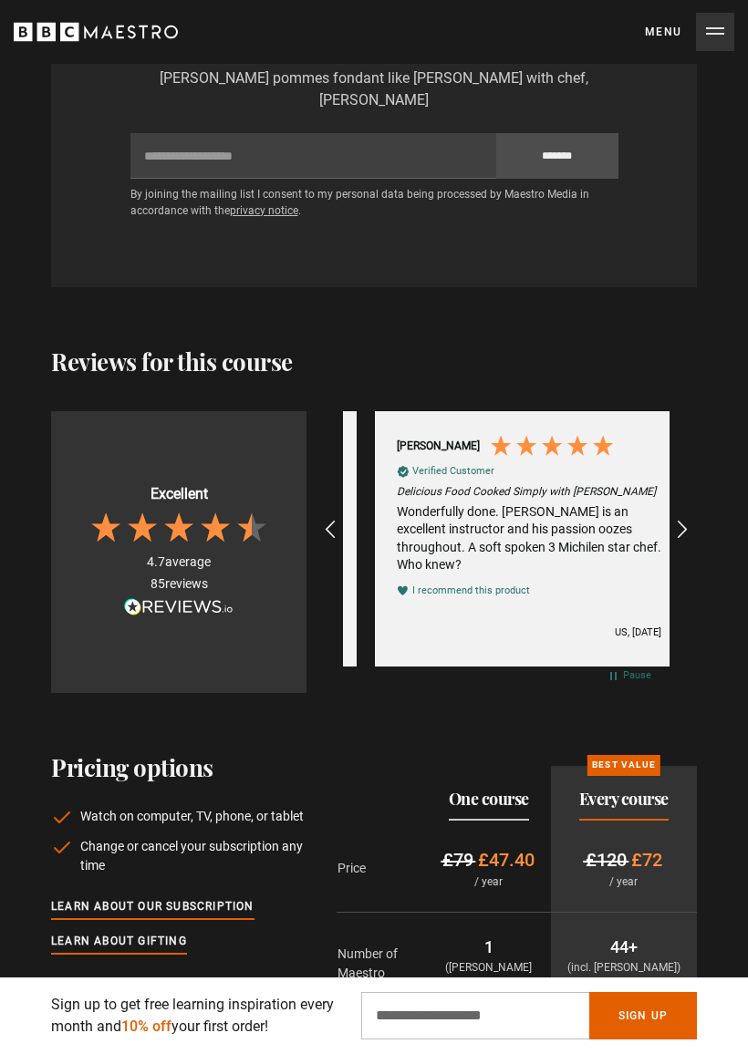
scroll to position [0, 1959]
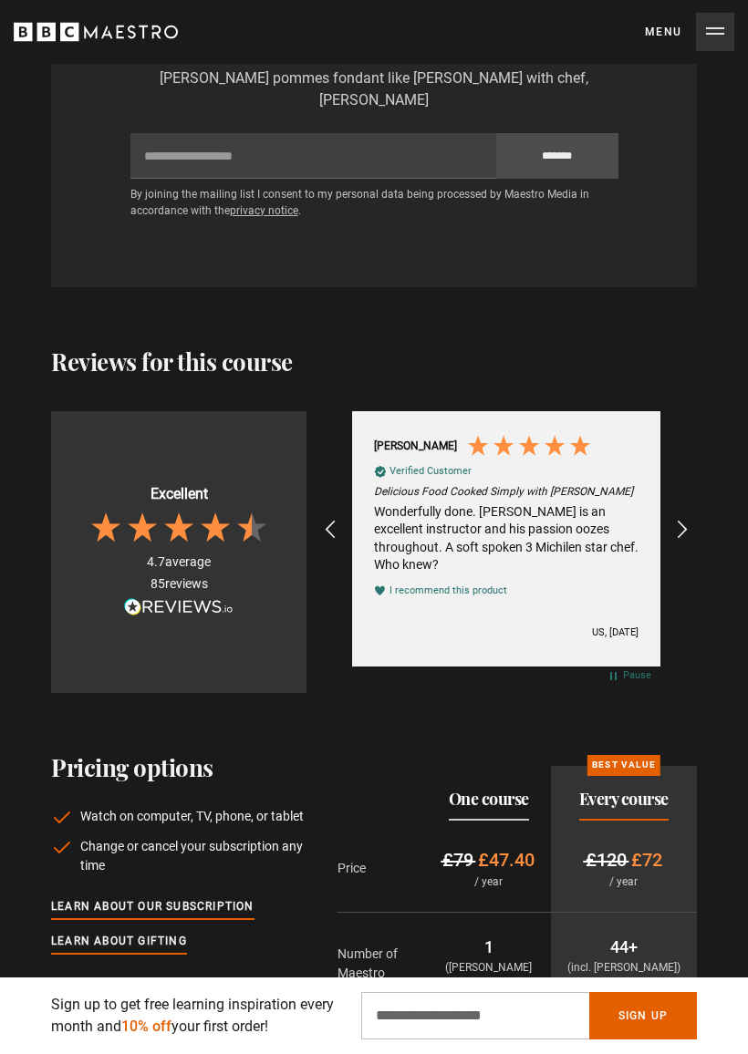
click at [688, 523] on icon "REVIEWS.io Carousel Scroll Right" at bounding box center [682, 530] width 22 height 22
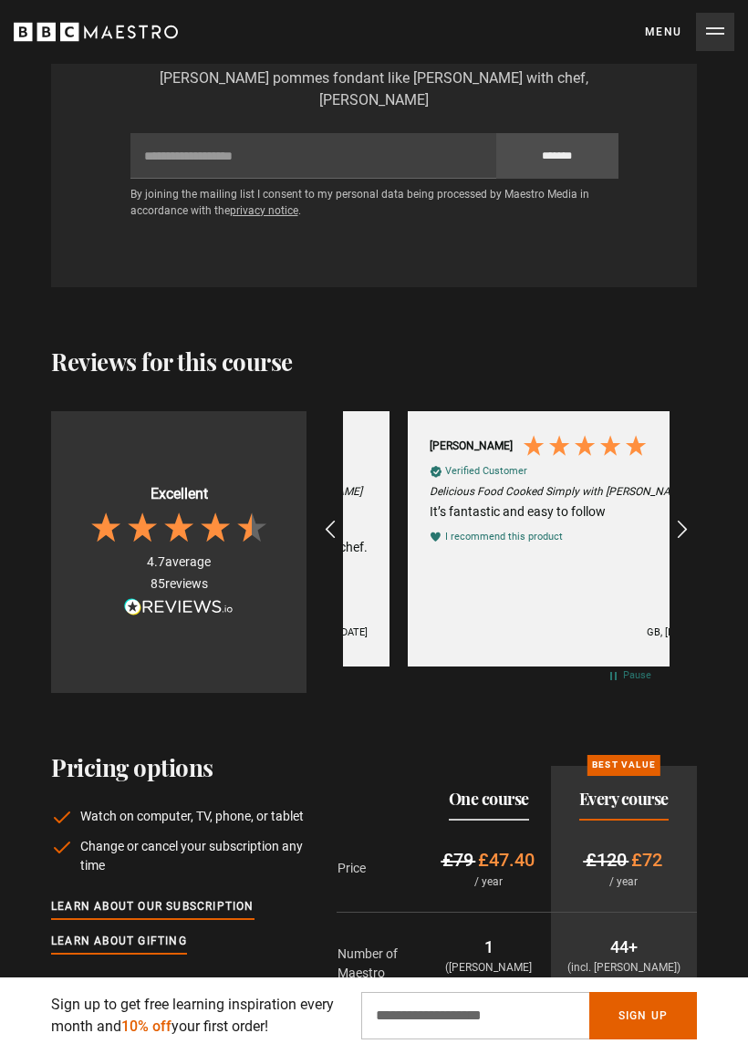
scroll to position [0, 2285]
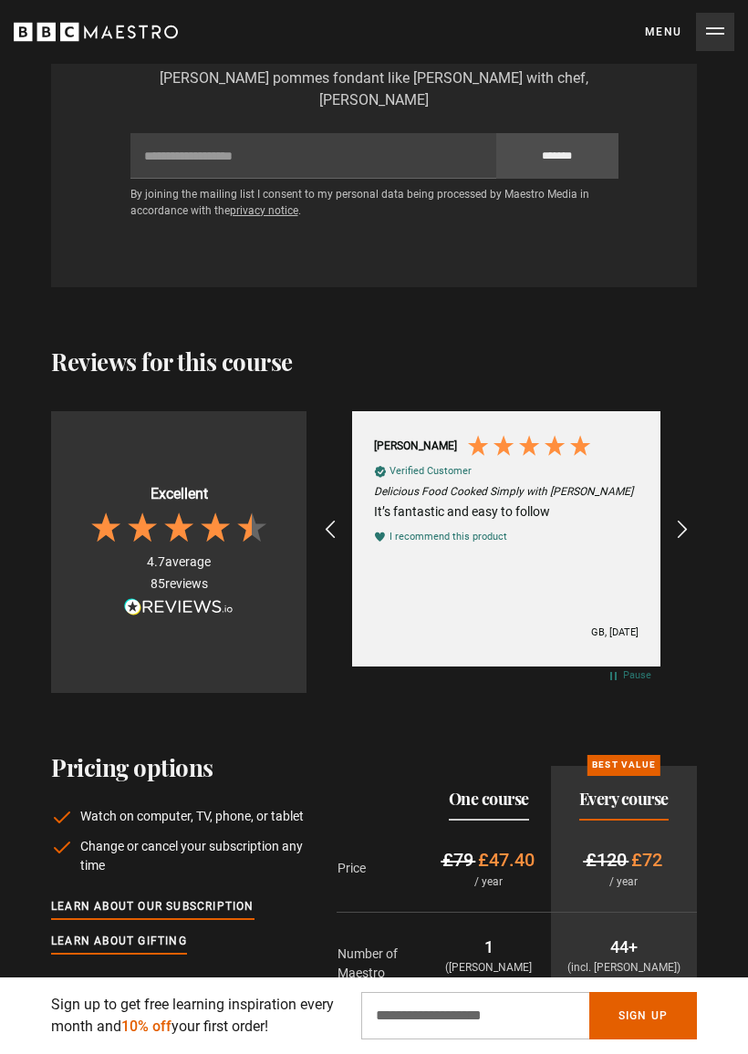
click at [686, 519] on icon "REVIEWS.io Carousel Scroll Right" at bounding box center [682, 530] width 22 height 22
click at [693, 522] on icon "REVIEWS.io Carousel Scroll Right" at bounding box center [682, 530] width 22 height 22
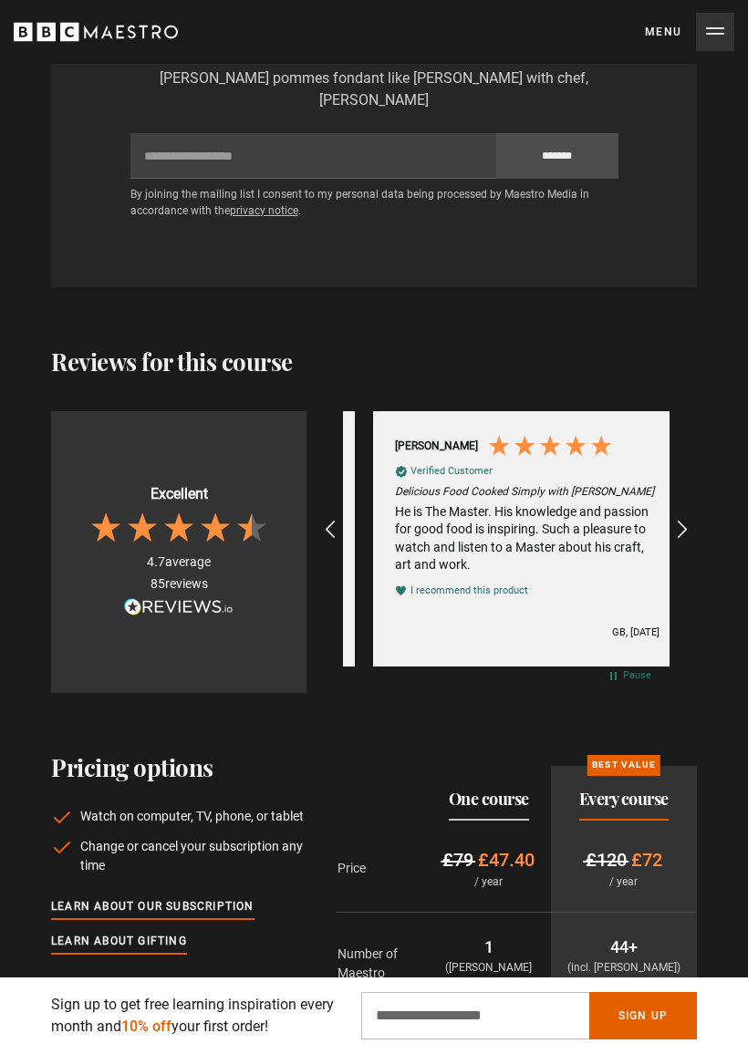
scroll to position [0, 2938]
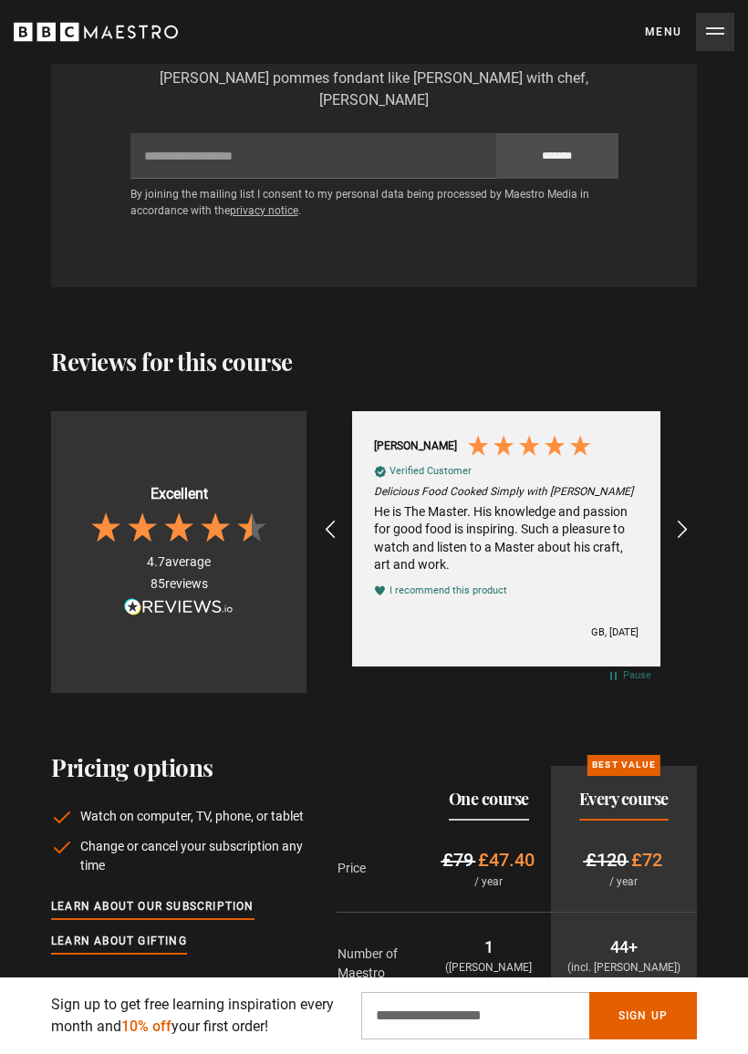
click at [690, 519] on icon "REVIEWS.io Carousel Scroll Right" at bounding box center [682, 530] width 22 height 22
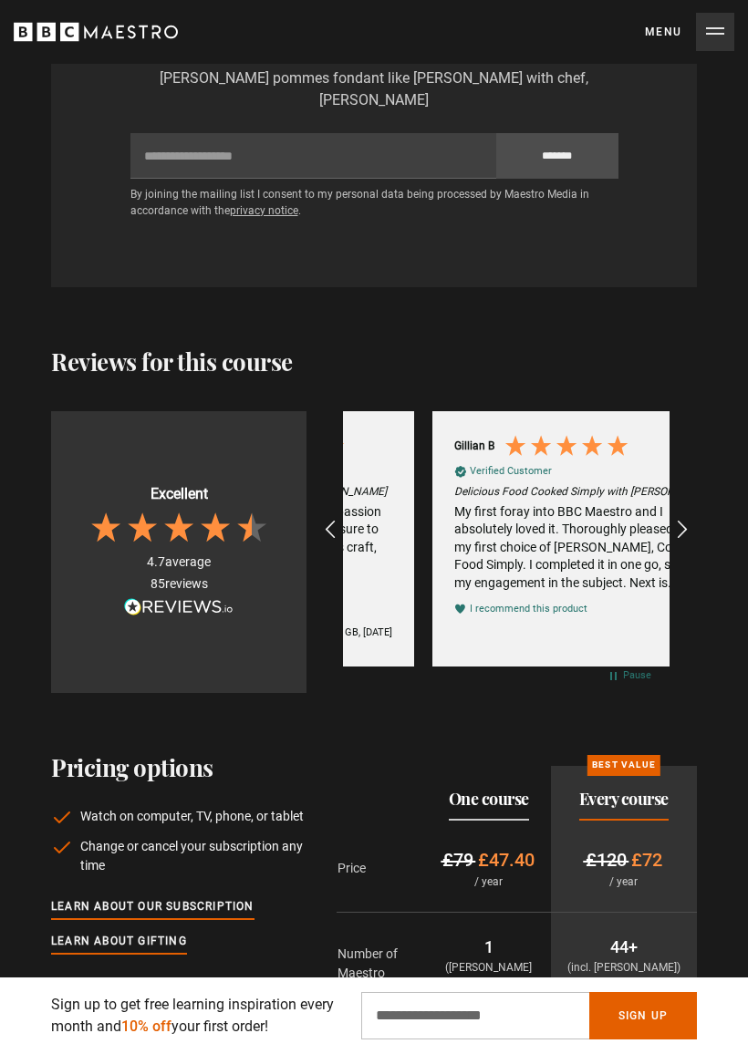
scroll to position [0, 3264]
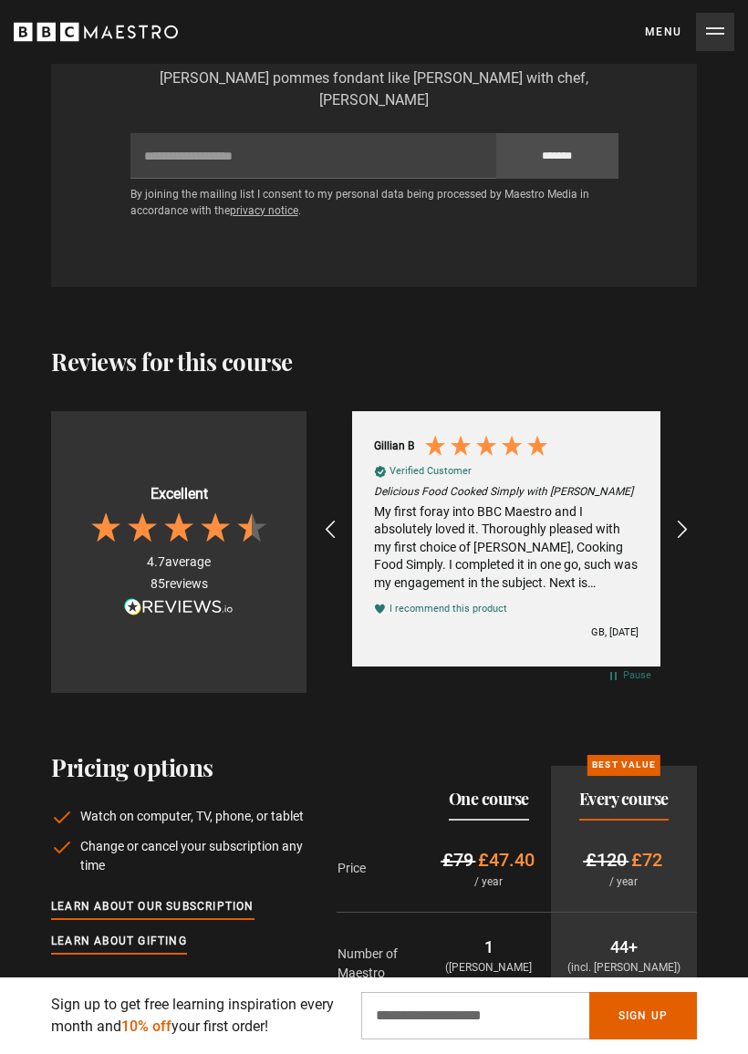
click at [690, 519] on icon "REVIEWS.io Carousel Scroll Right" at bounding box center [682, 530] width 22 height 22
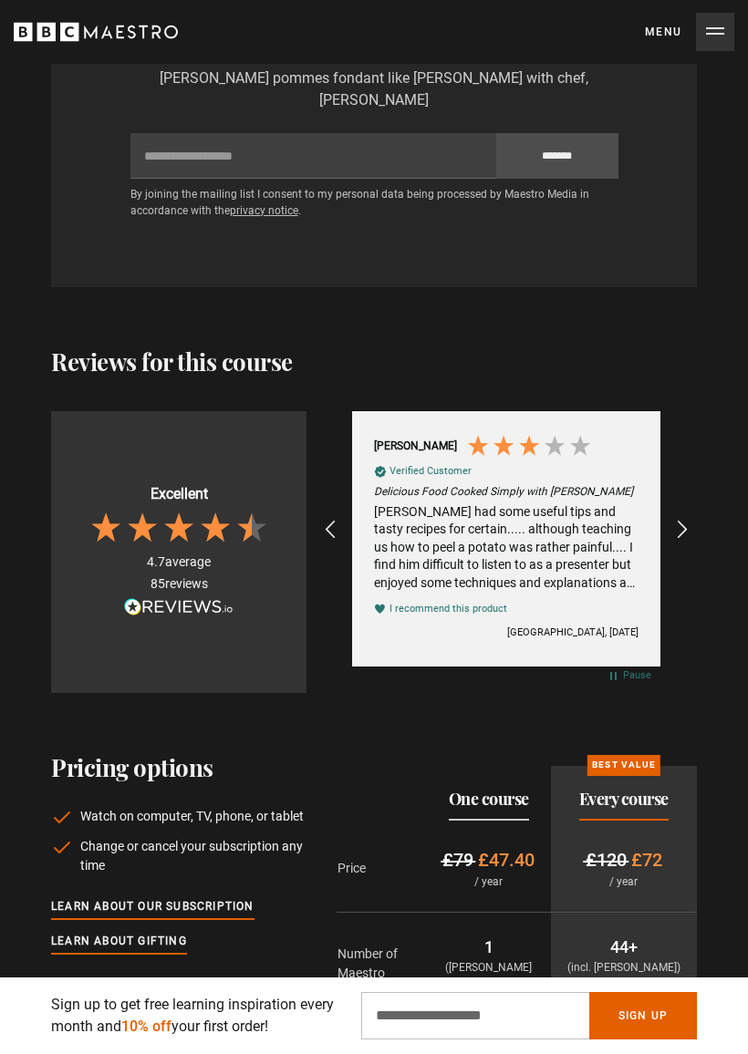
scroll to position [0, 3591]
click at [673, 526] on icon "REVIEWS.io Carousel Scroll Right" at bounding box center [682, 530] width 22 height 22
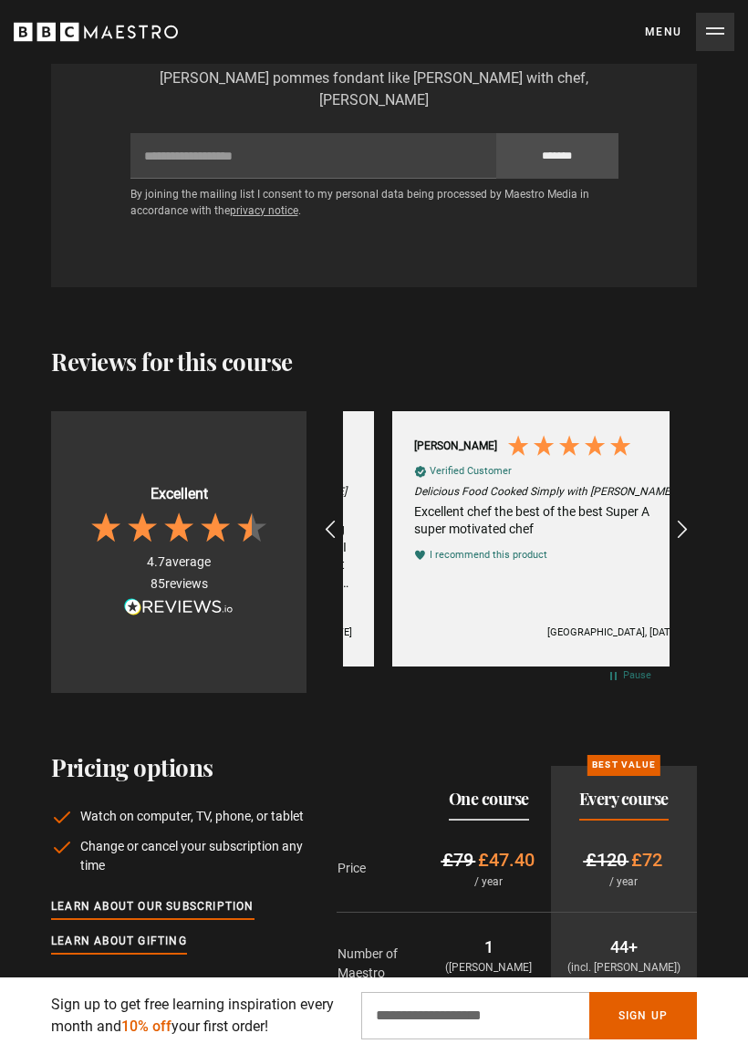
scroll to position [0, 3917]
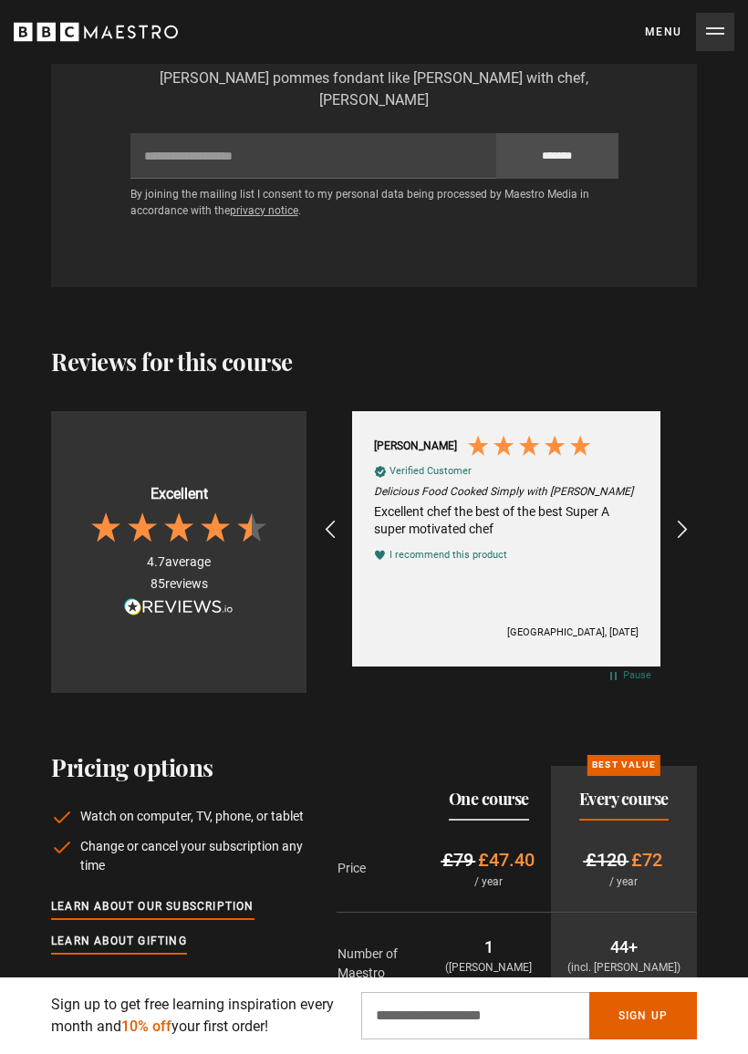
click at [680, 526] on icon "REVIEWS.io Carousel Scroll Right" at bounding box center [682, 530] width 22 height 22
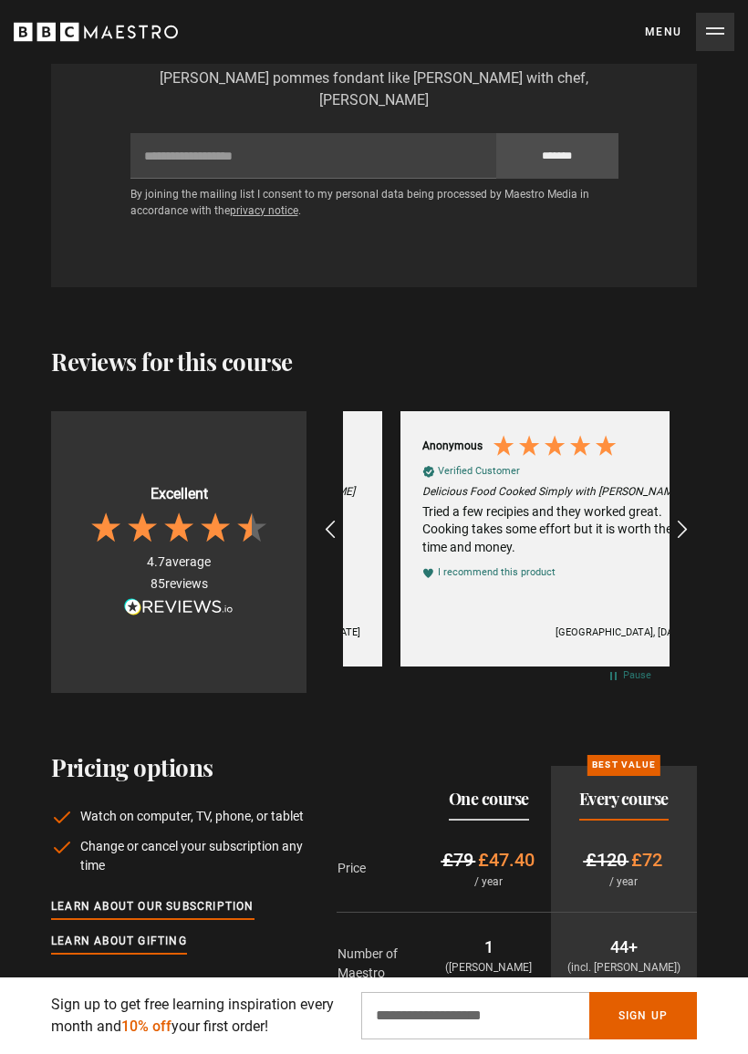
scroll to position [0, 4244]
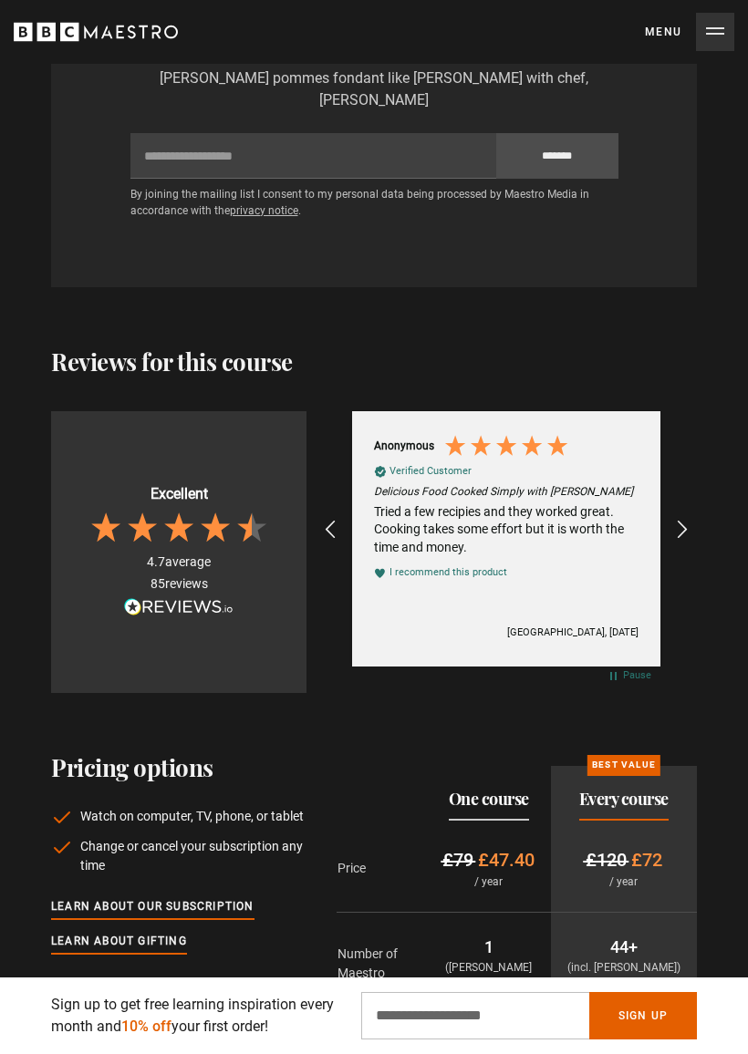
click at [672, 525] on icon "REVIEWS.io Carousel Scroll Right" at bounding box center [682, 530] width 22 height 22
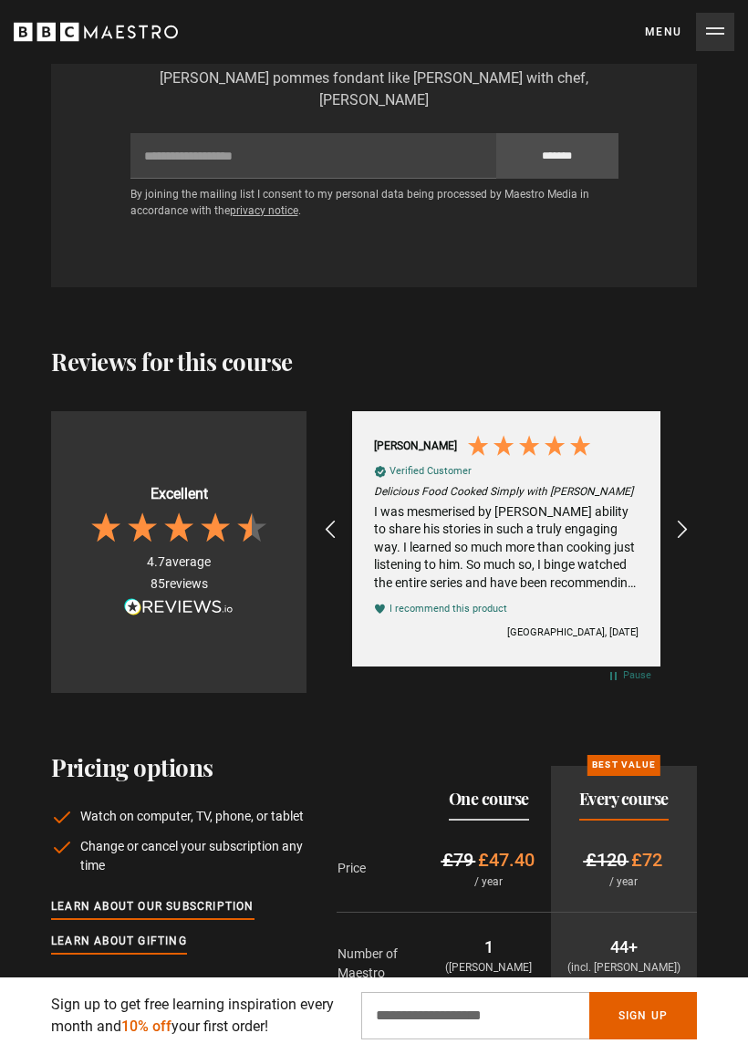
scroll to position [0, 4897]
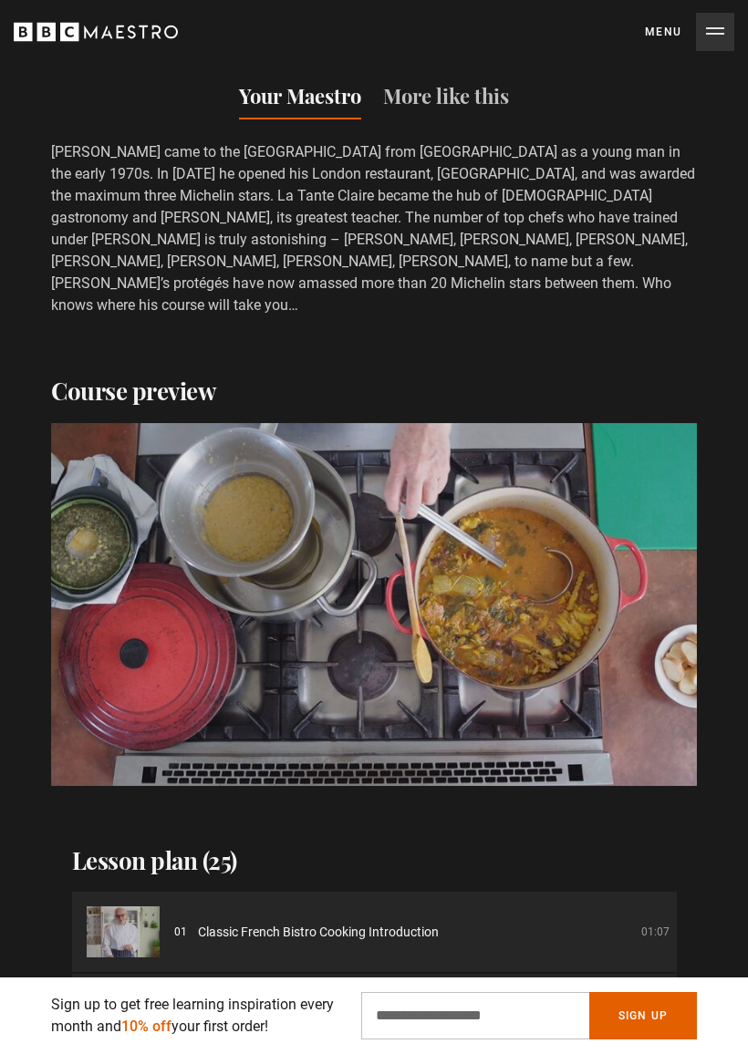
scroll to position [0, 1632]
click at [629, 638] on video-js "Video Player is loading. Play Course overview for Classic French Bistro Cooking…" at bounding box center [374, 604] width 646 height 363
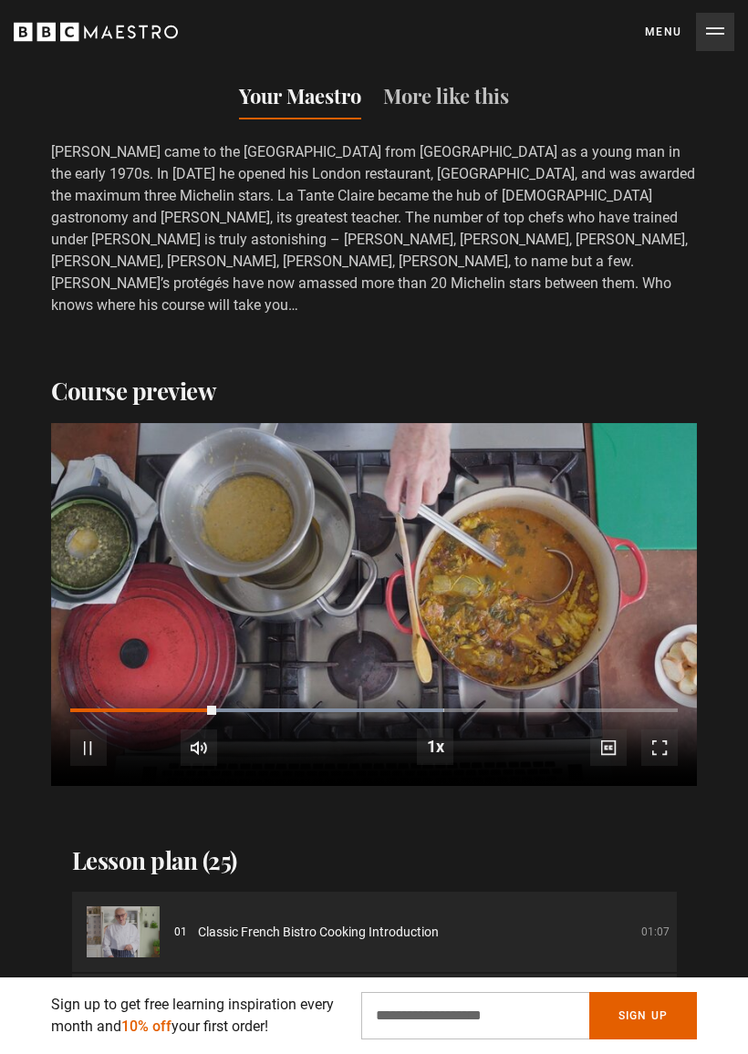
scroll to position [0, 1959]
click at [646, 617] on video-js "Video Player is loading. Play Course overview for Classic French Bistro Cooking…" at bounding box center [374, 604] width 646 height 363
click at [658, 609] on video-js "Video Player is loading. Play Course overview for Classic French Bistro Cooking…" at bounding box center [374, 604] width 646 height 363
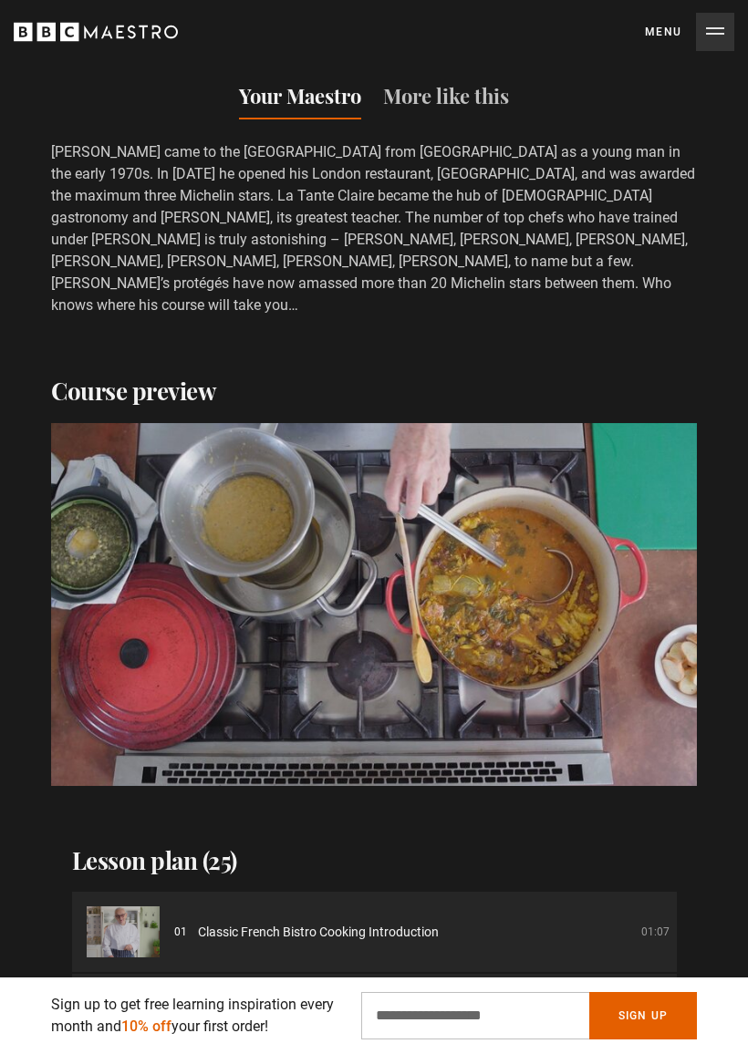
scroll to position [0, 4244]
click at [646, 610] on video-js "Video Player is loading. Play Course overview for Classic French Bistro Cooking…" at bounding box center [374, 604] width 646 height 363
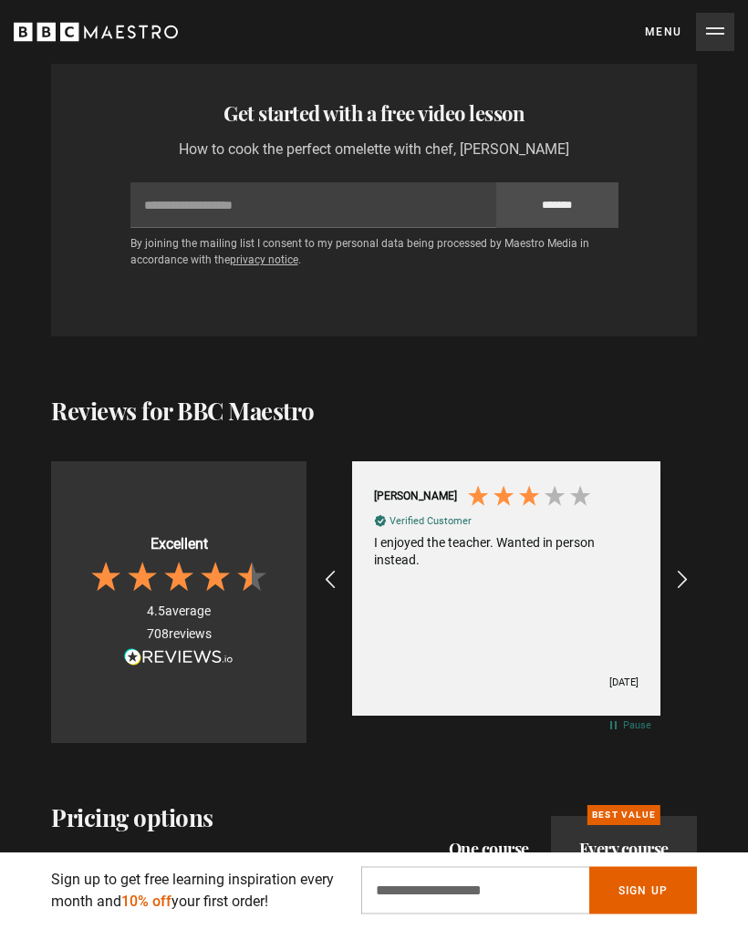
scroll to position [3934, 0]
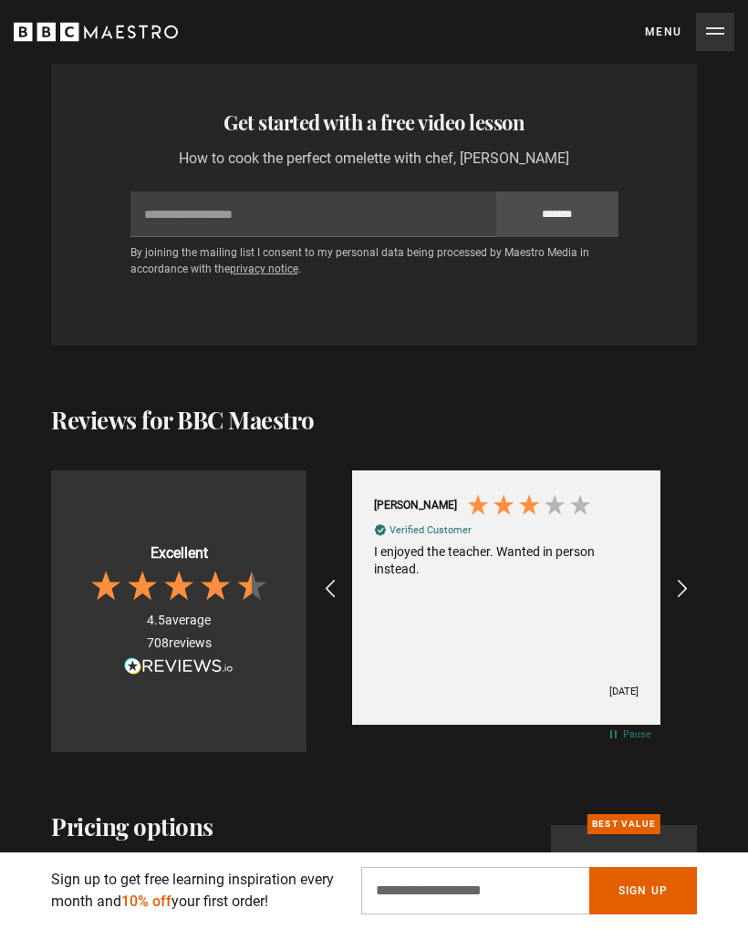
click at [688, 578] on icon "REVIEWS.io Carousel Scroll Right" at bounding box center [682, 589] width 22 height 22
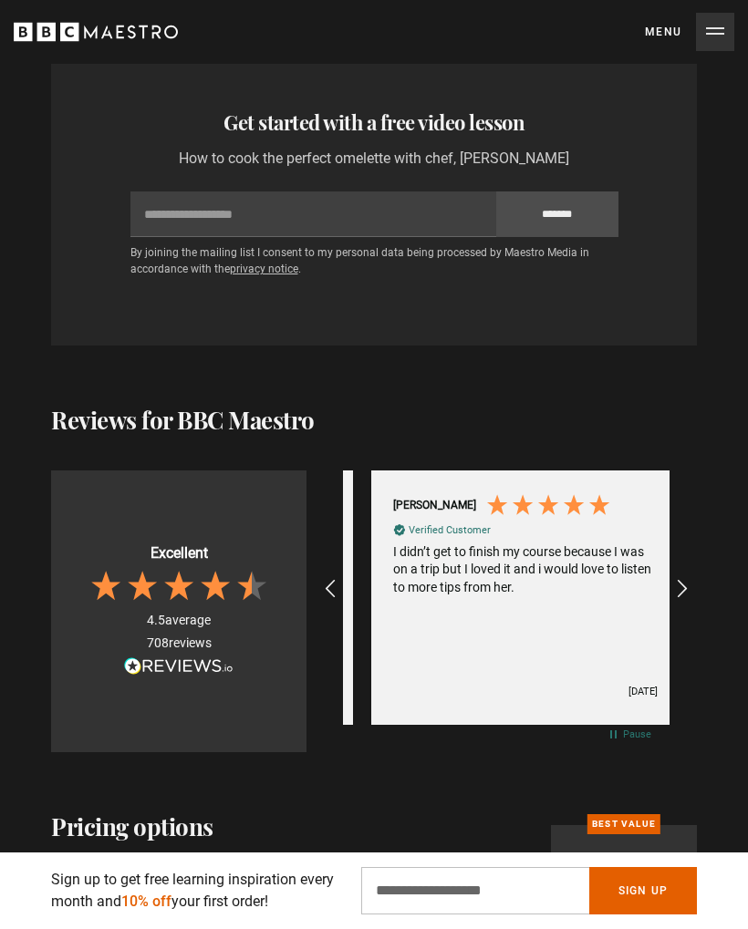
scroll to position [0, 5549]
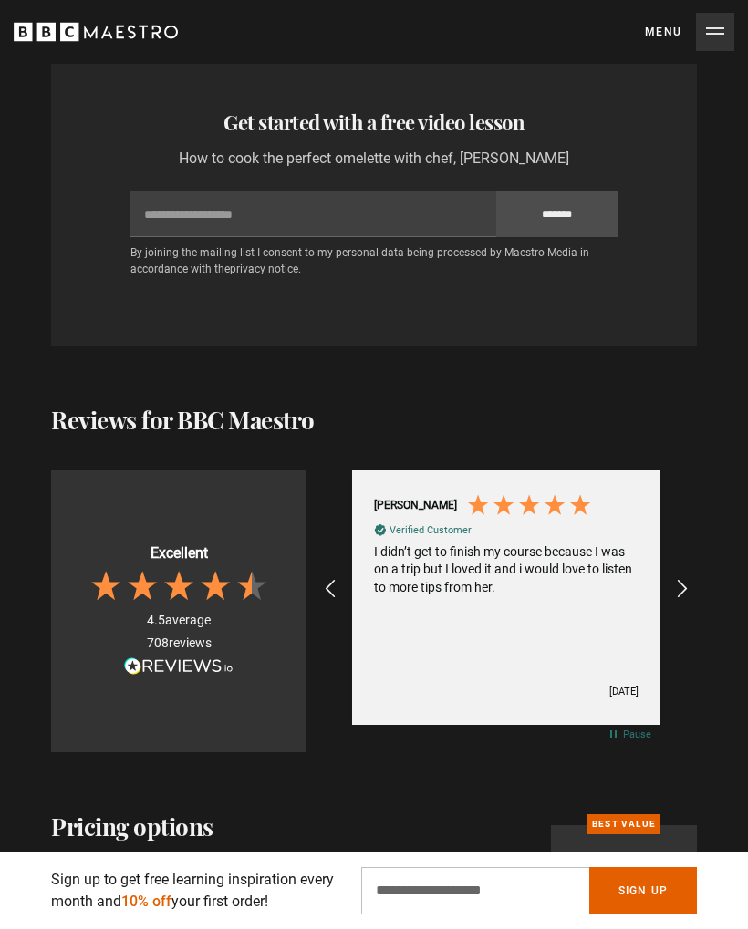
click at [686, 578] on icon "REVIEWS.io Carousel Scroll Right" at bounding box center [682, 589] width 22 height 22
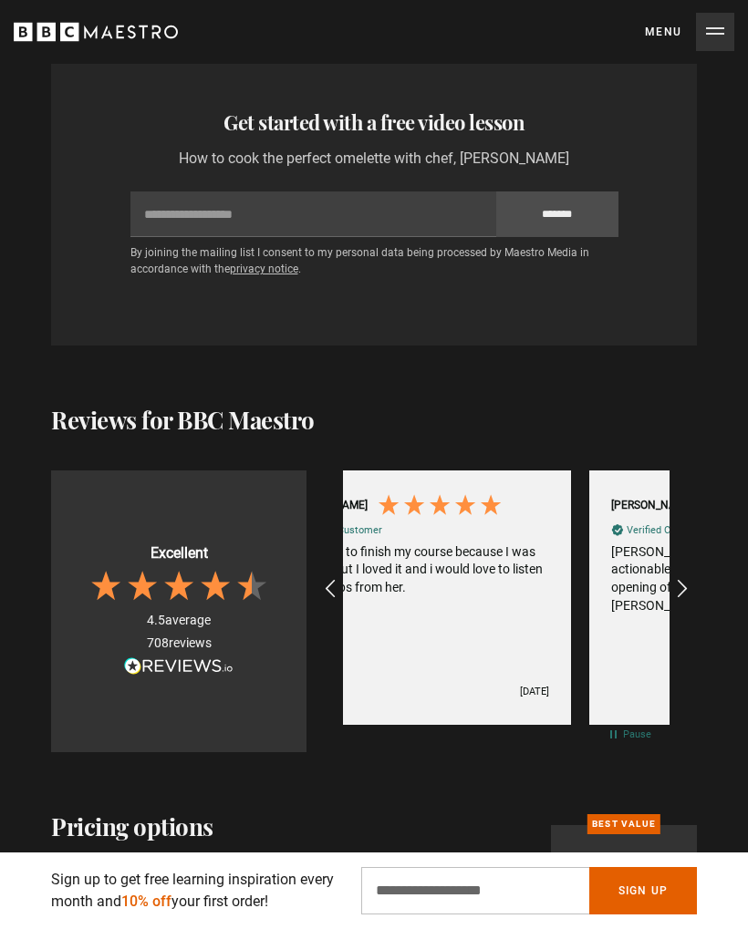
scroll to position [0, 5876]
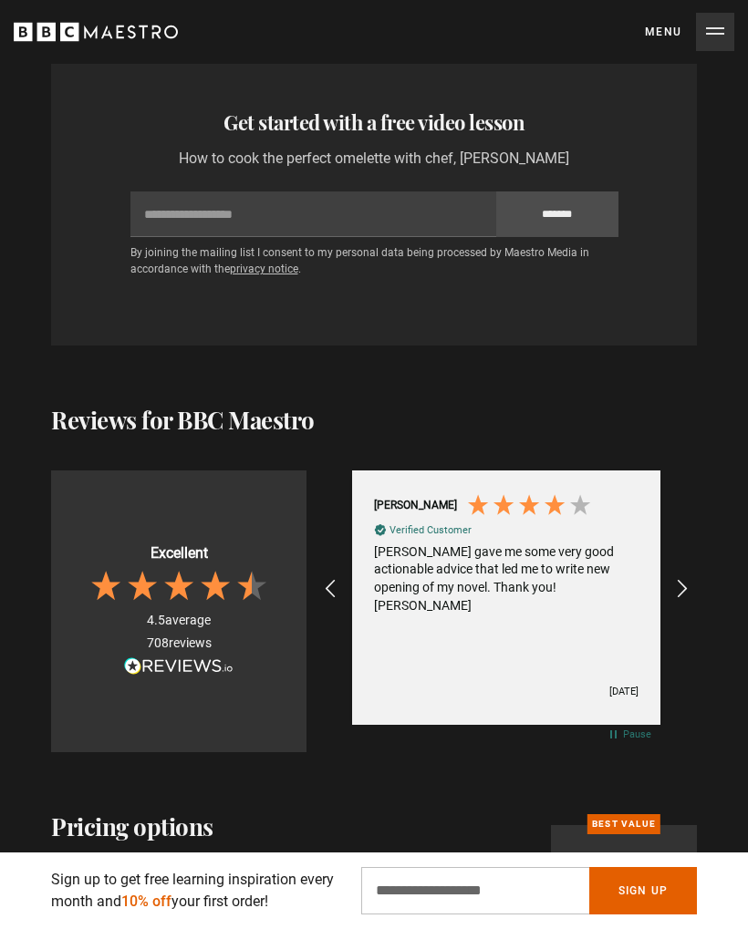
click at [678, 578] on icon "REVIEWS.io Carousel Scroll Right" at bounding box center [682, 589] width 22 height 22
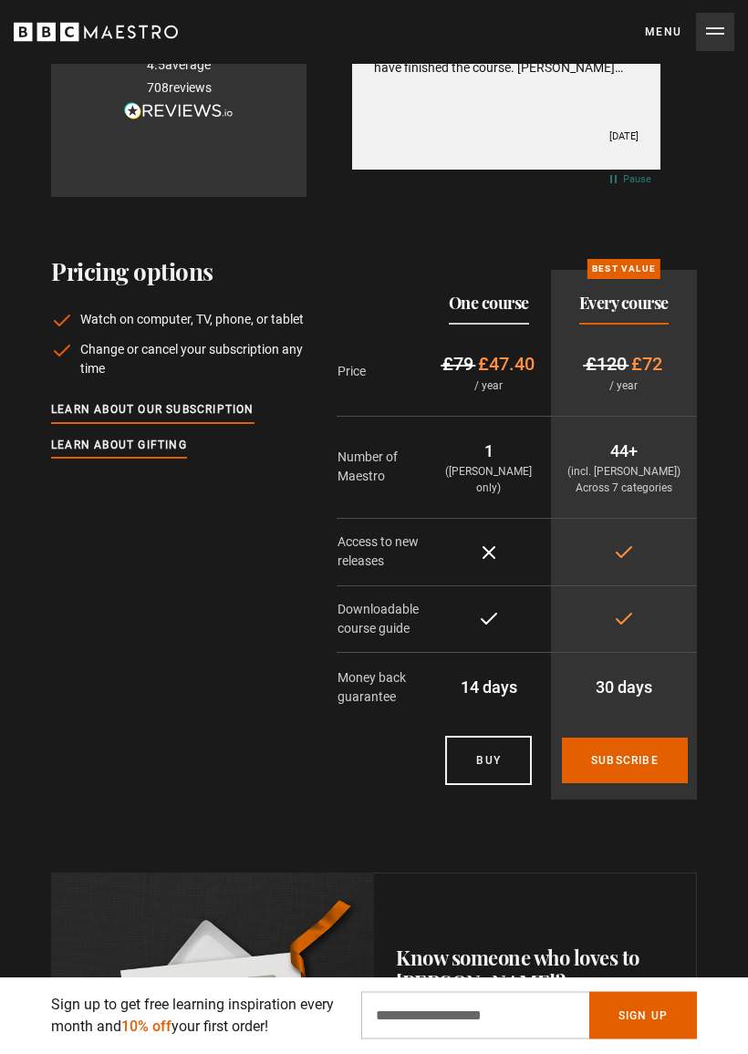
scroll to position [4489, 0]
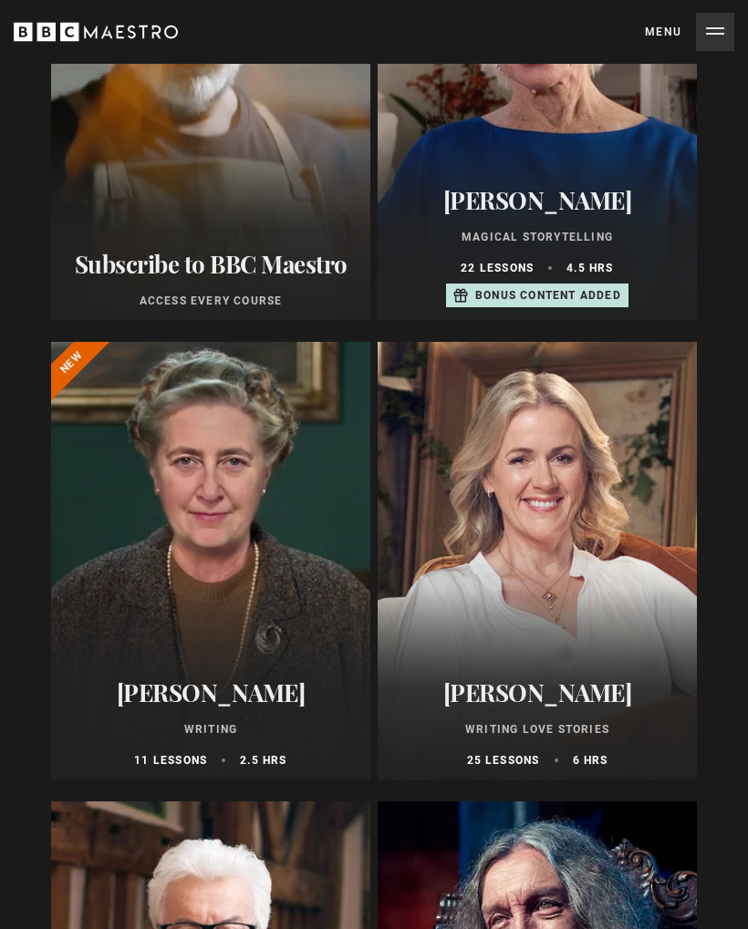
scroll to position [481, 0]
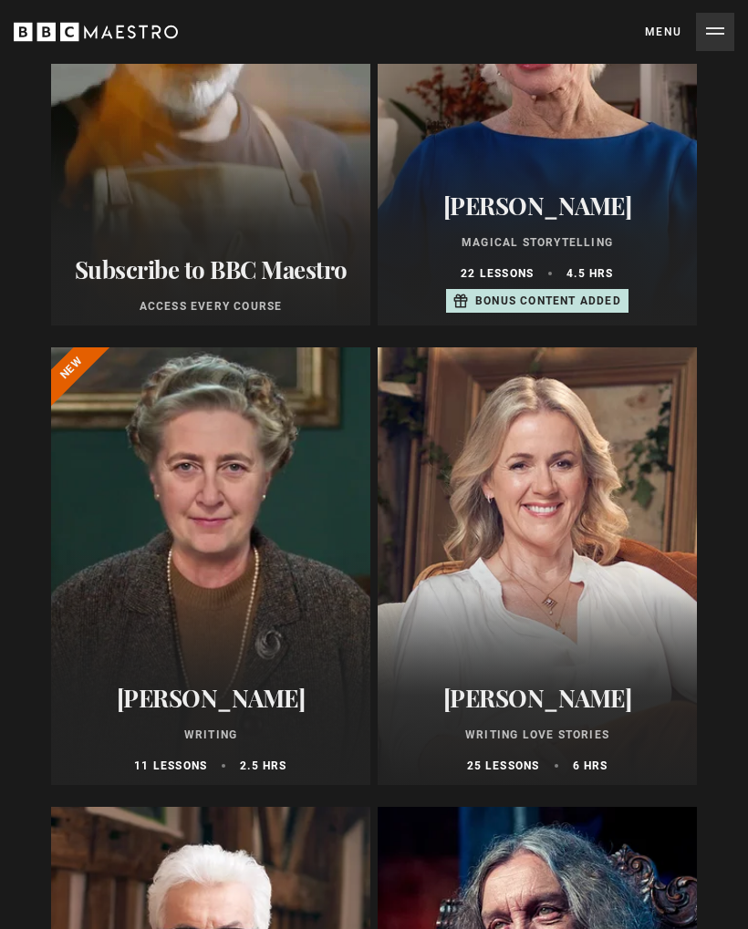
click at [185, 660] on div at bounding box center [210, 566] width 319 height 438
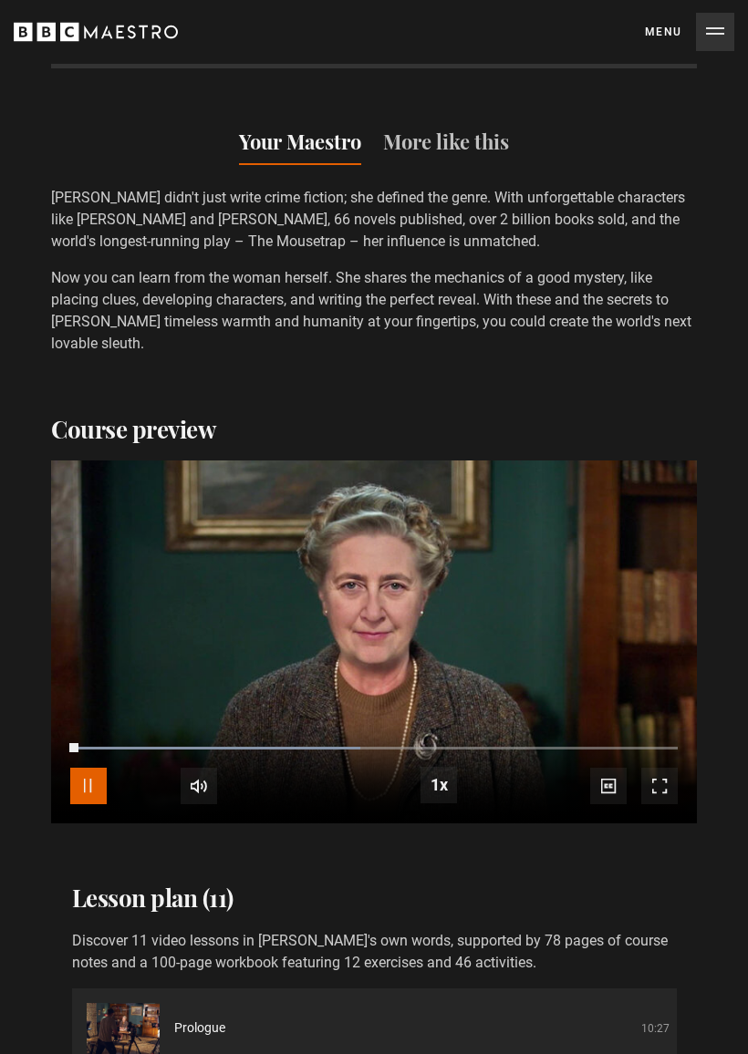
scroll to position [2604, 0]
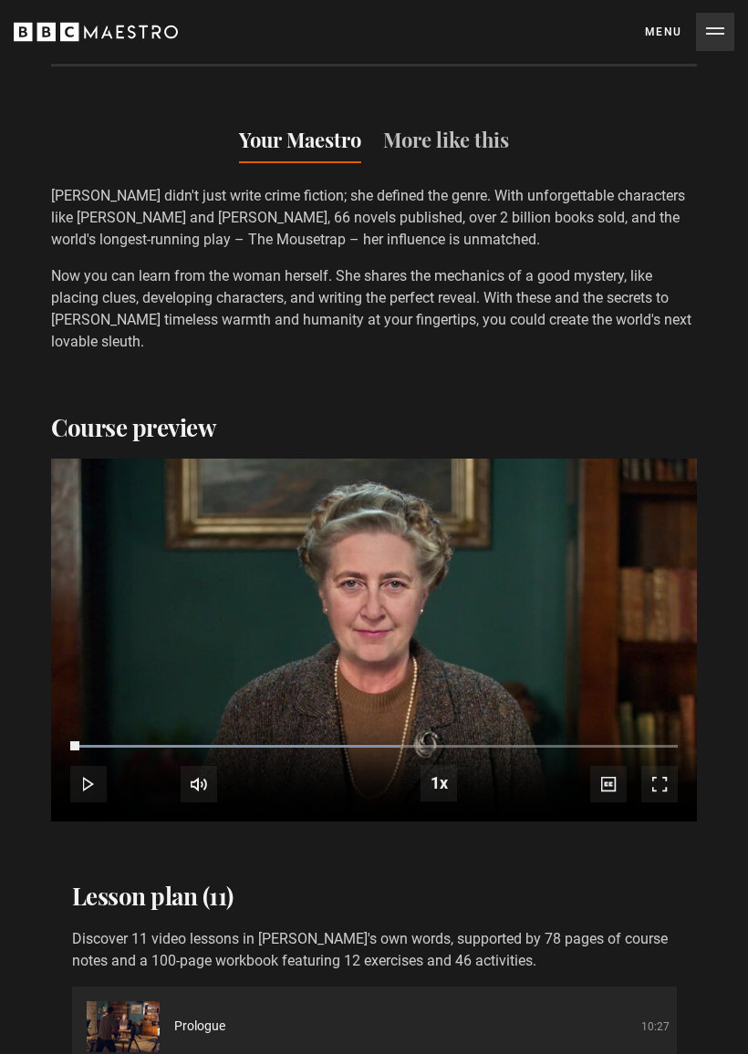
click at [89, 766] on span "Video Player" at bounding box center [88, 784] width 36 height 36
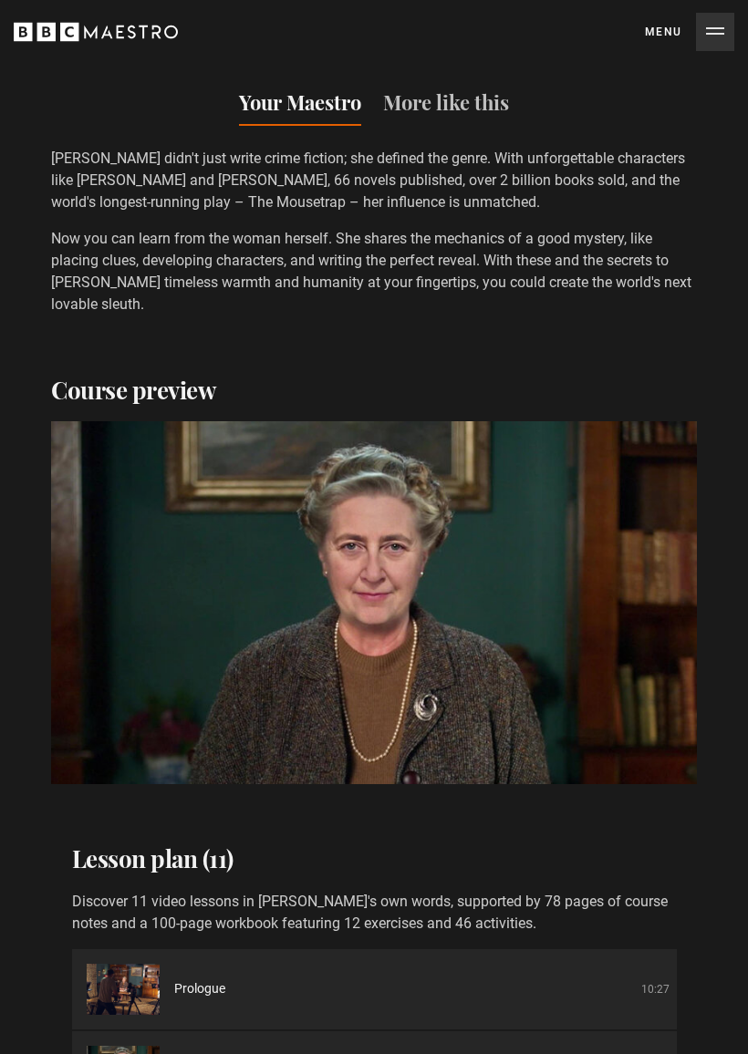
scroll to position [0, 1959]
click at [686, 593] on video-js "Video Player is loading. Play Course overview for Writing with [PERSON_NAME] Wa…" at bounding box center [374, 602] width 646 height 363
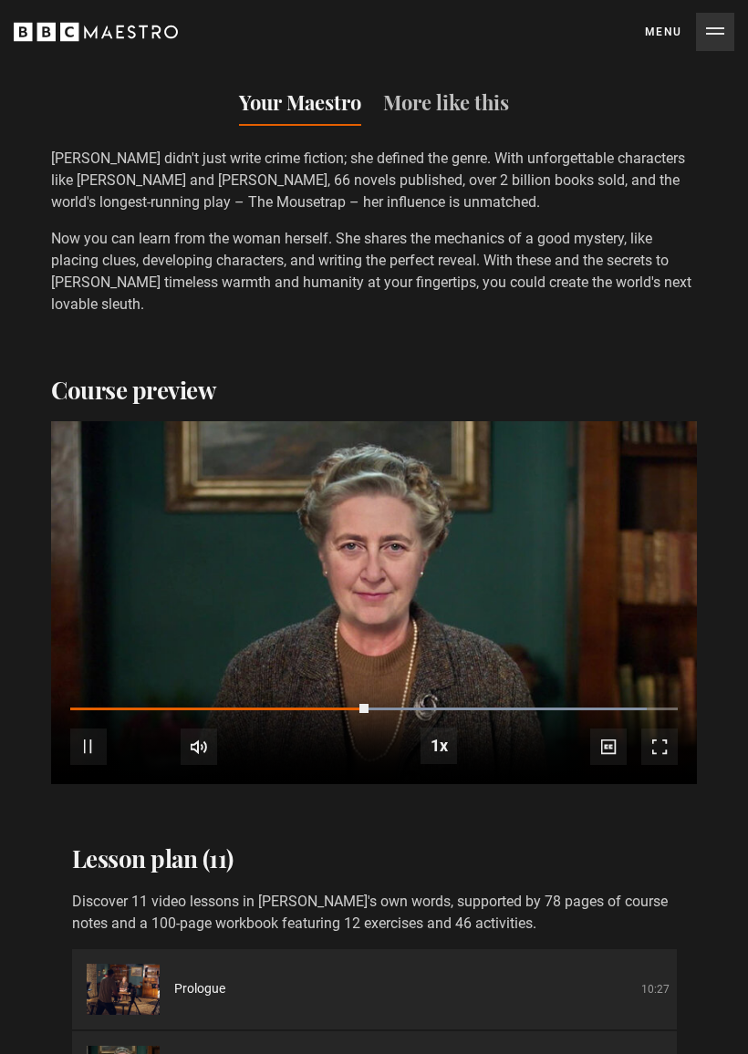
scroll to position [0, 2285]
click at [686, 598] on video-js "Video Player is loading. Play Course overview for Writing with [PERSON_NAME] Wa…" at bounding box center [374, 602] width 646 height 363
click at [684, 593] on video-js "Video Player is loading. Play Course overview for Writing with [PERSON_NAME] Wa…" at bounding box center [374, 602] width 646 height 363
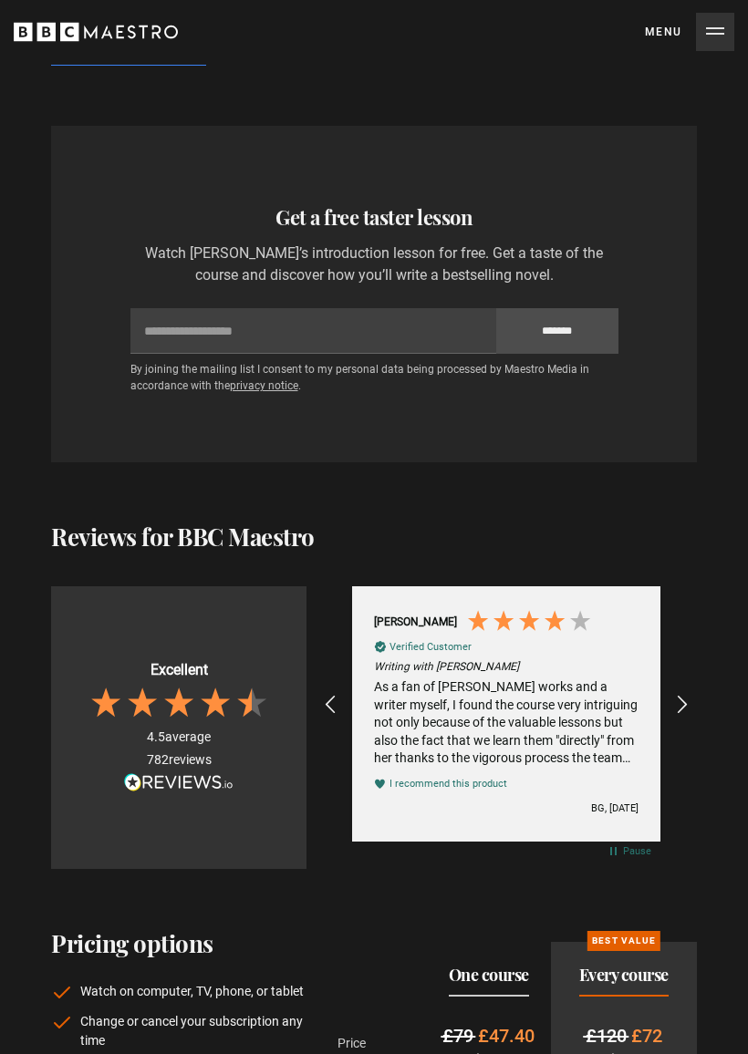
scroll to position [5392, 0]
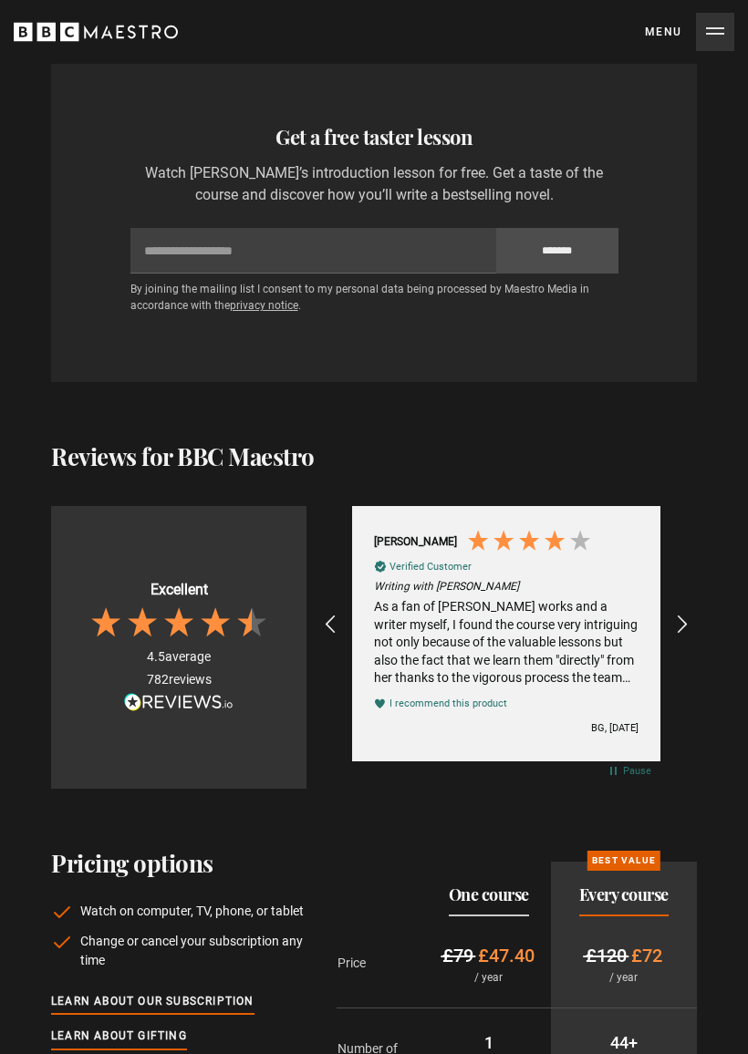
click at [680, 614] on icon "REVIEWS.io Carousel Scroll Right" at bounding box center [682, 625] width 22 height 22
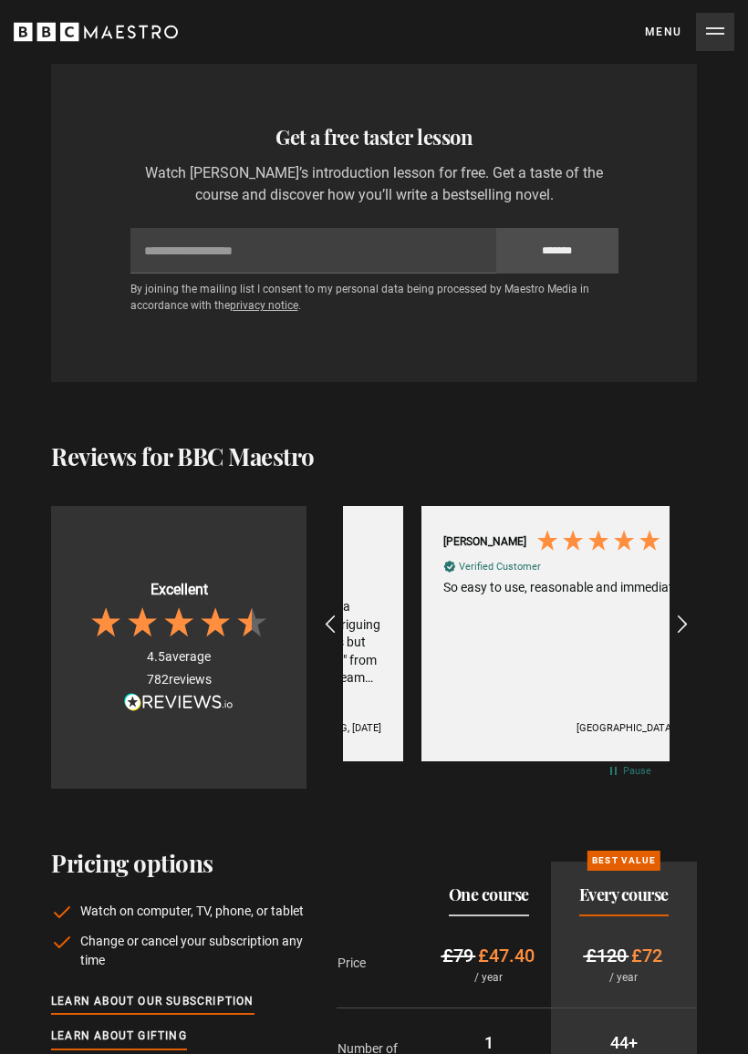
scroll to position [0, 5223]
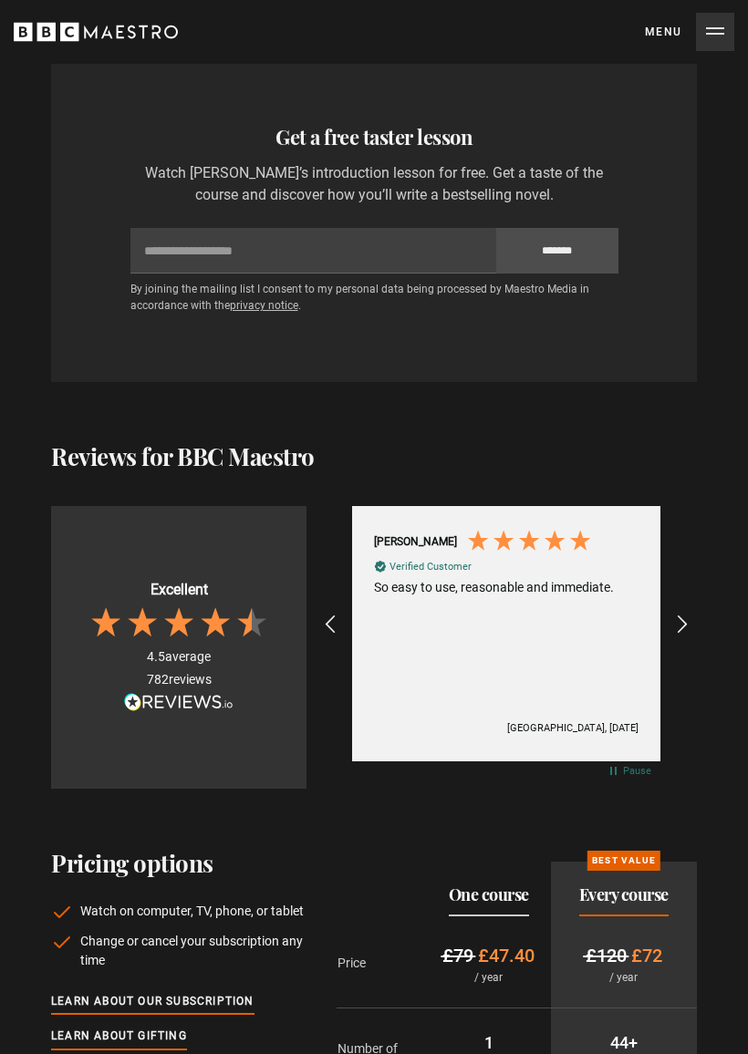
click at [682, 614] on icon "REVIEWS.io Carousel Scroll Right" at bounding box center [682, 625] width 22 height 22
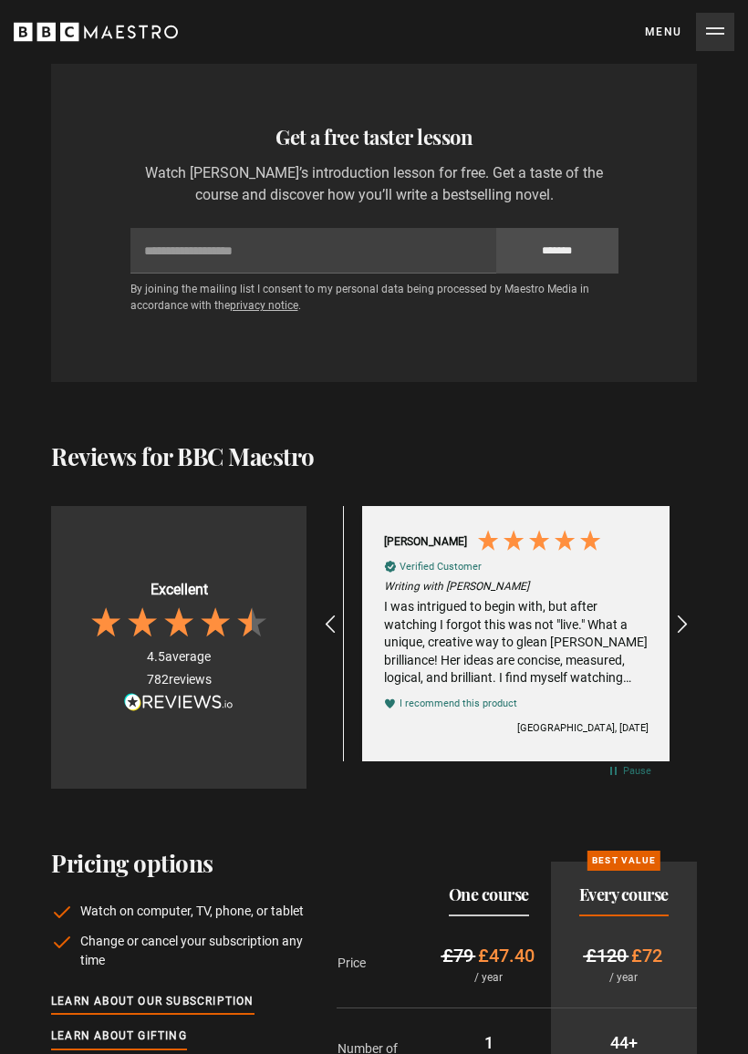
scroll to position [0, 5549]
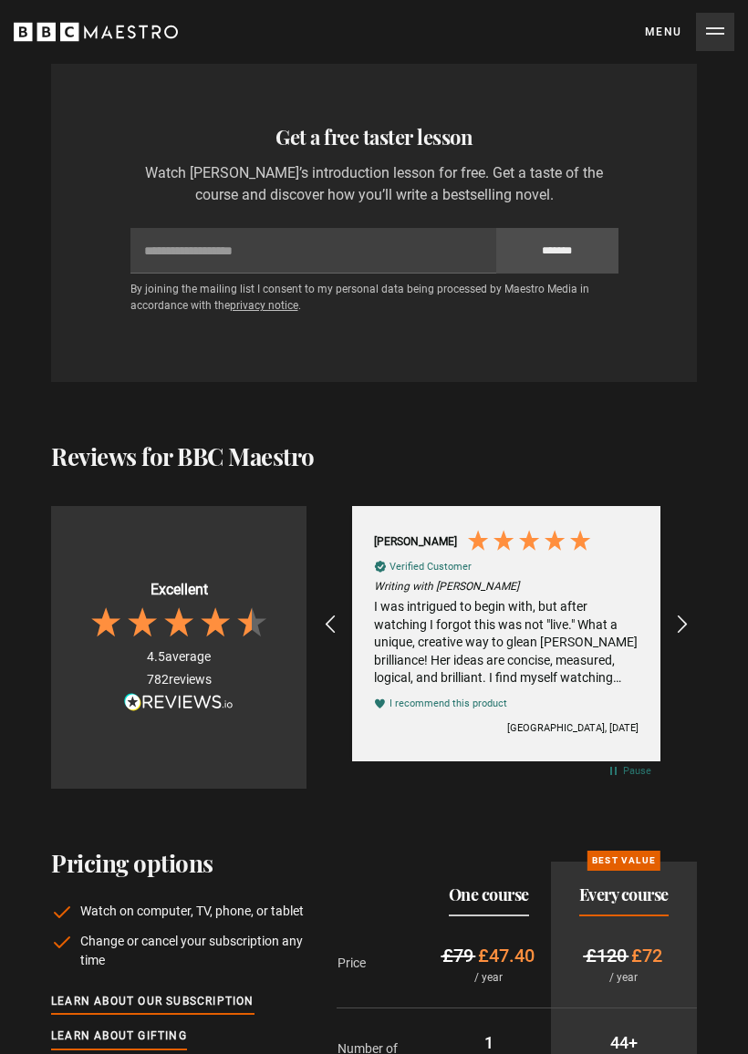
click at [679, 614] on icon "REVIEWS.io Carousel Scroll Right" at bounding box center [682, 625] width 22 height 22
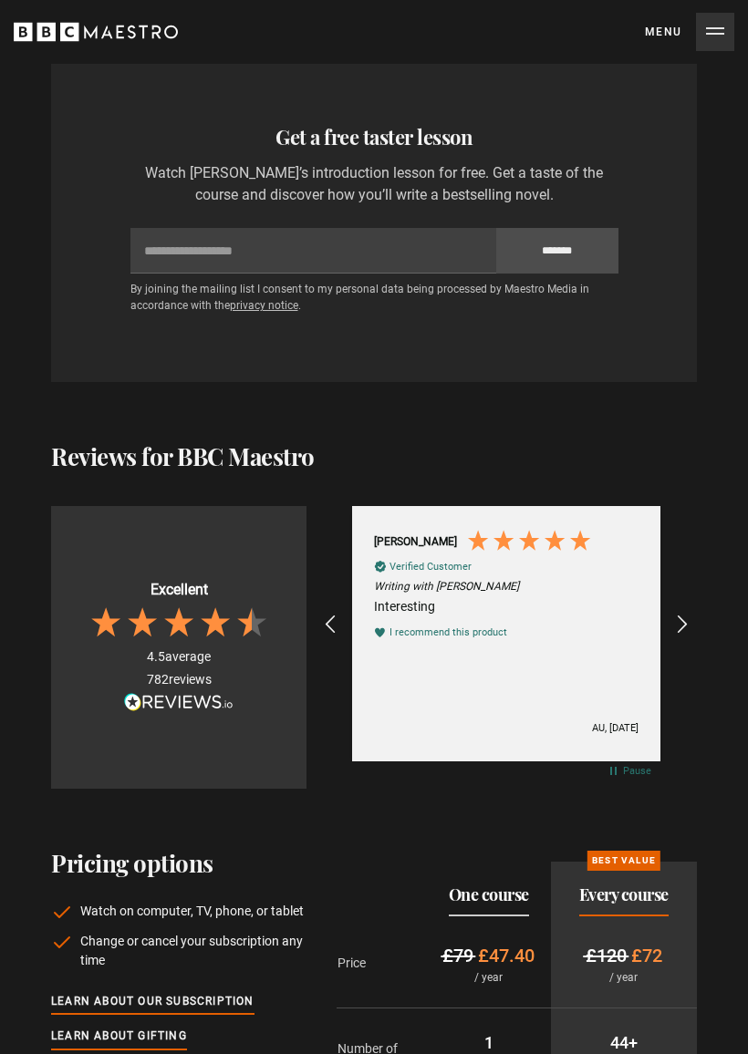
click at [686, 614] on icon "REVIEWS.io Carousel Scroll Right" at bounding box center [682, 625] width 22 height 22
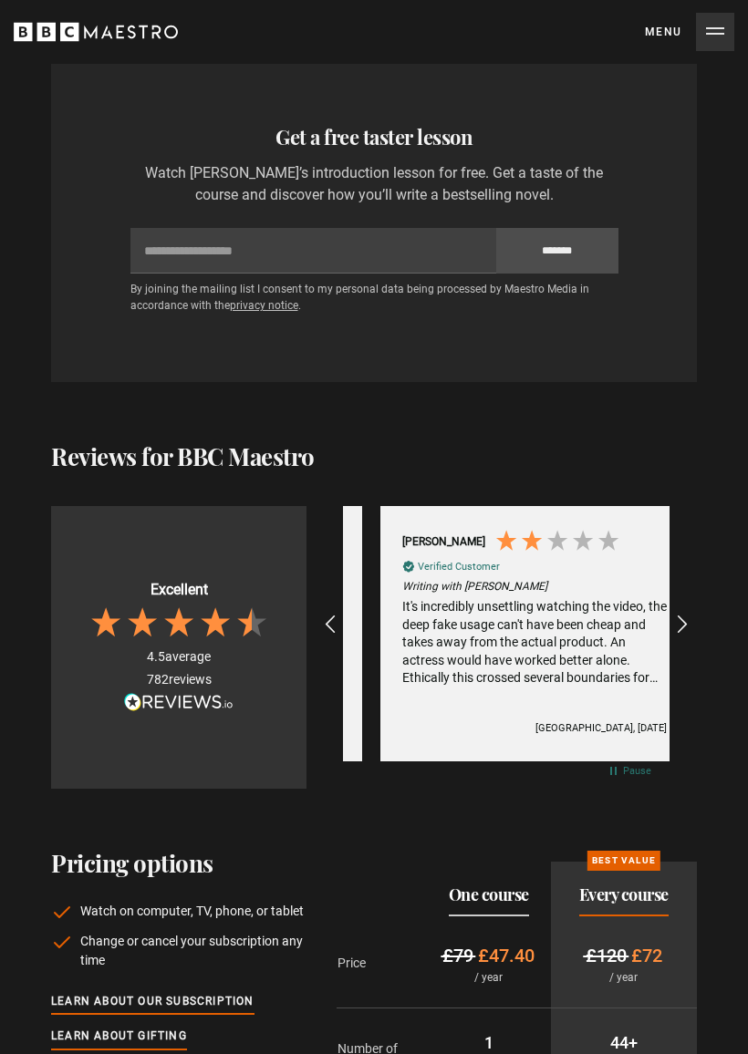
scroll to position [0, 6202]
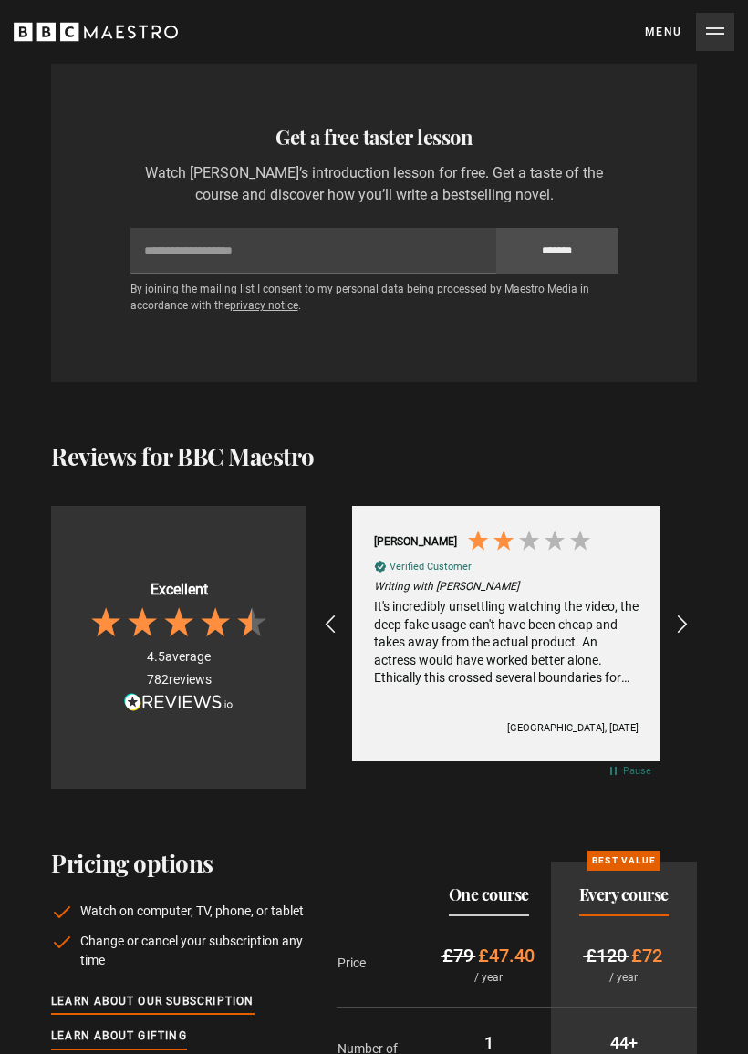
click at [683, 614] on icon "REVIEWS.io Carousel Scroll Right" at bounding box center [682, 625] width 22 height 22
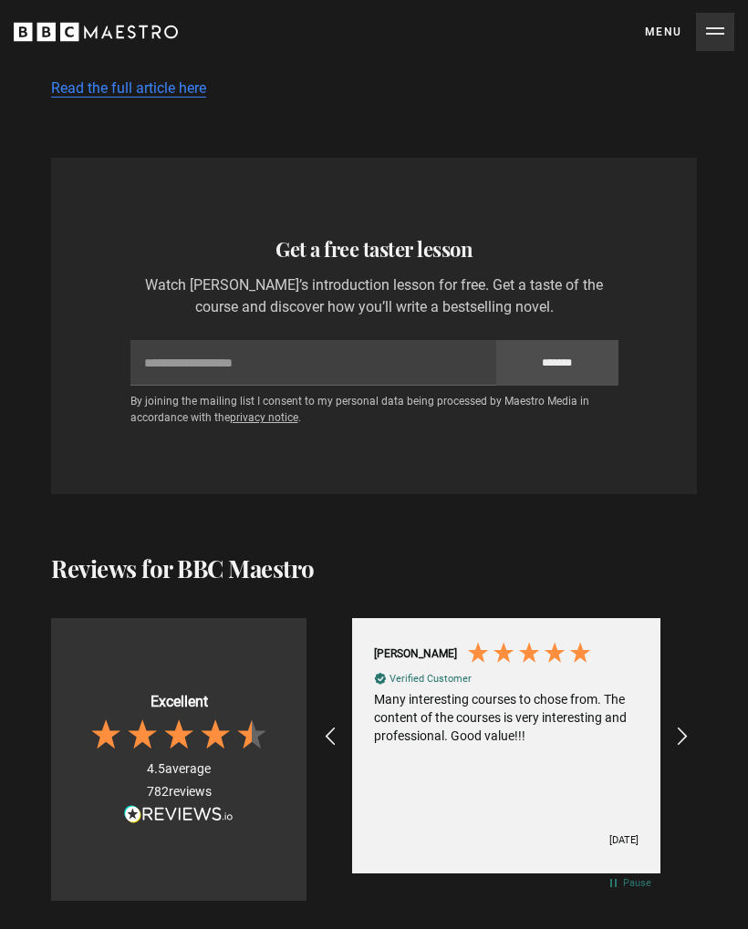
scroll to position [5276, 0]
